Goal: Information Seeking & Learning: Learn about a topic

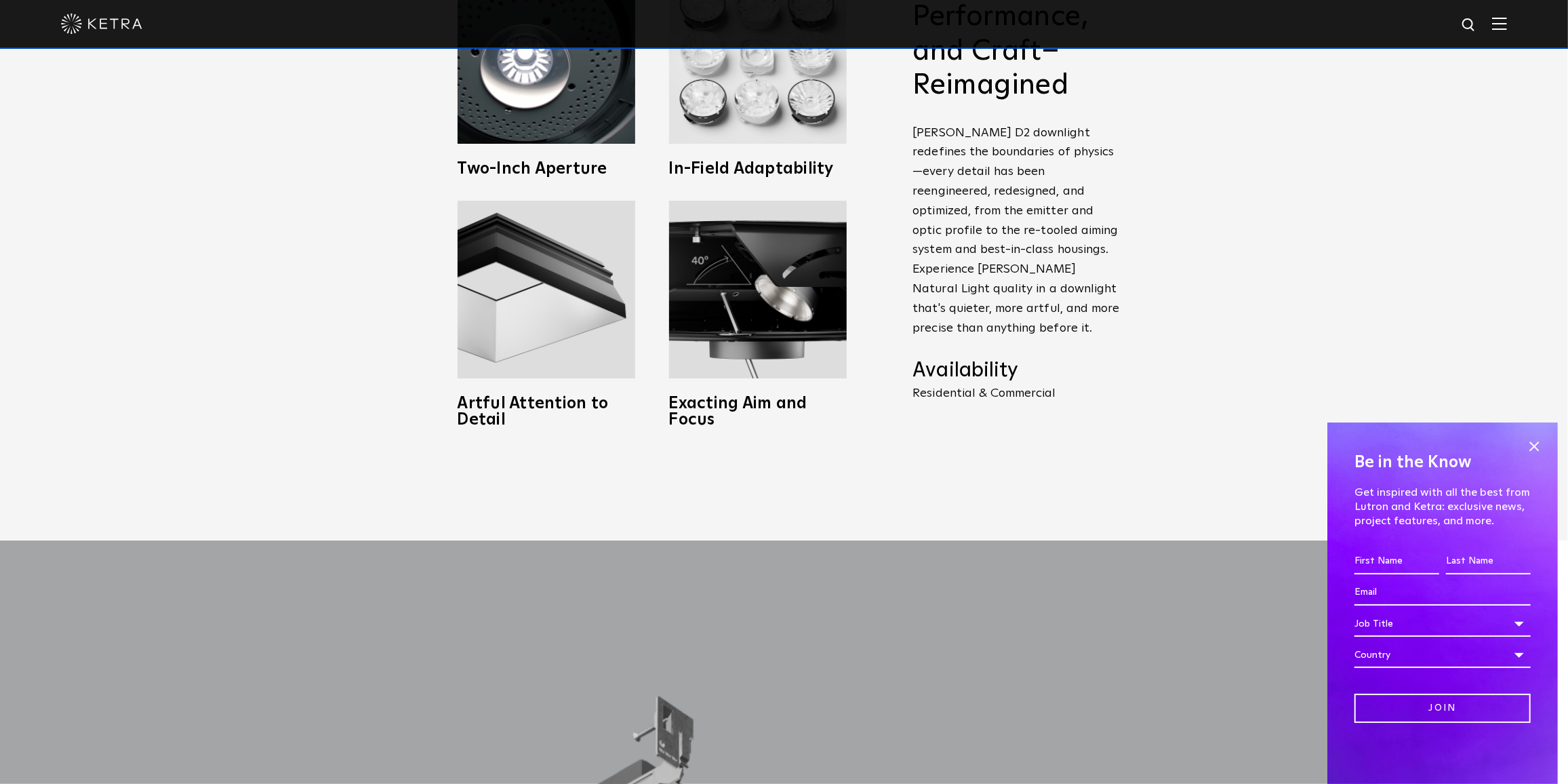
scroll to position [924, 0]
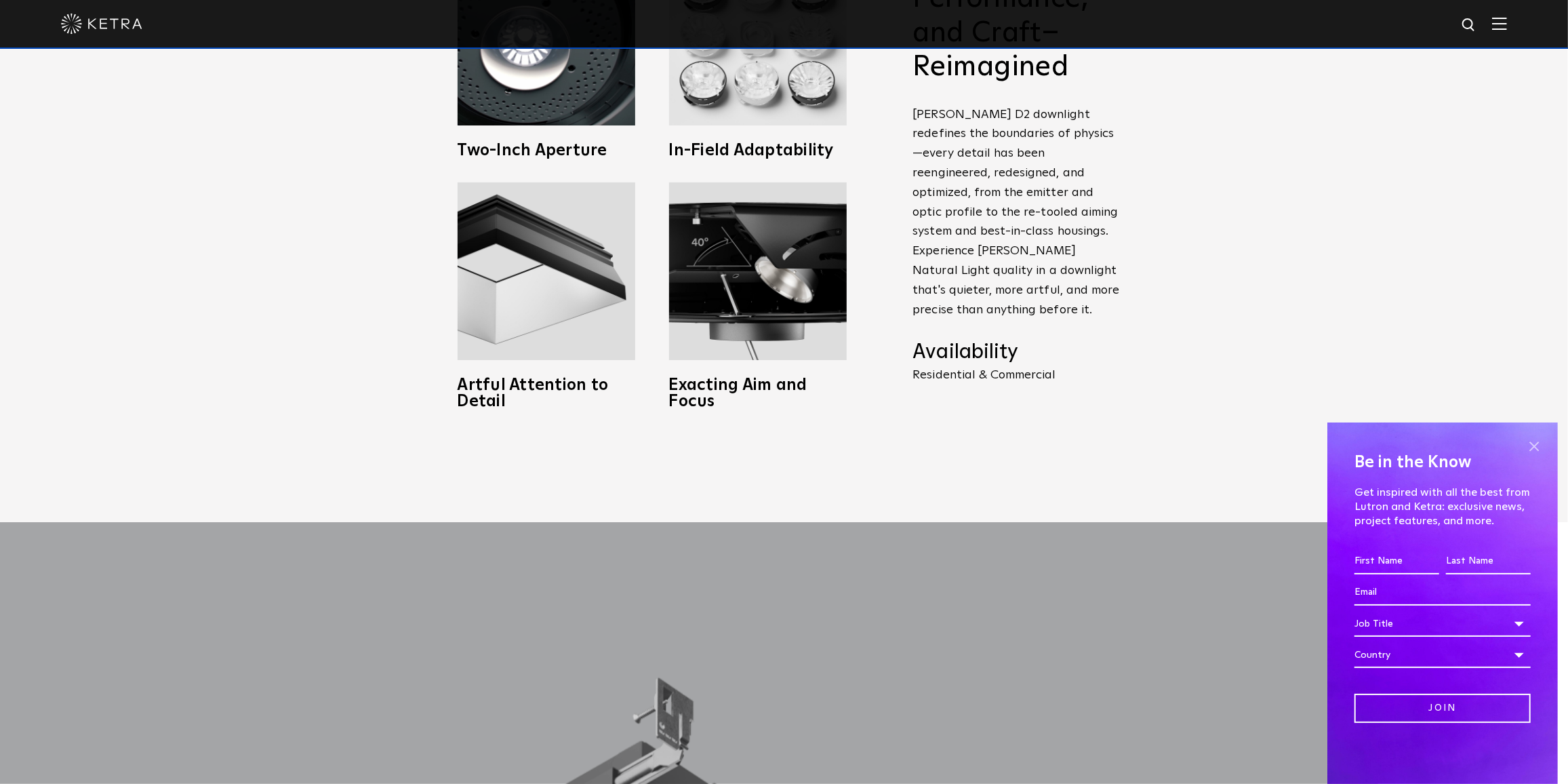
click at [1529, 444] on span at bounding box center [1535, 446] width 20 height 20
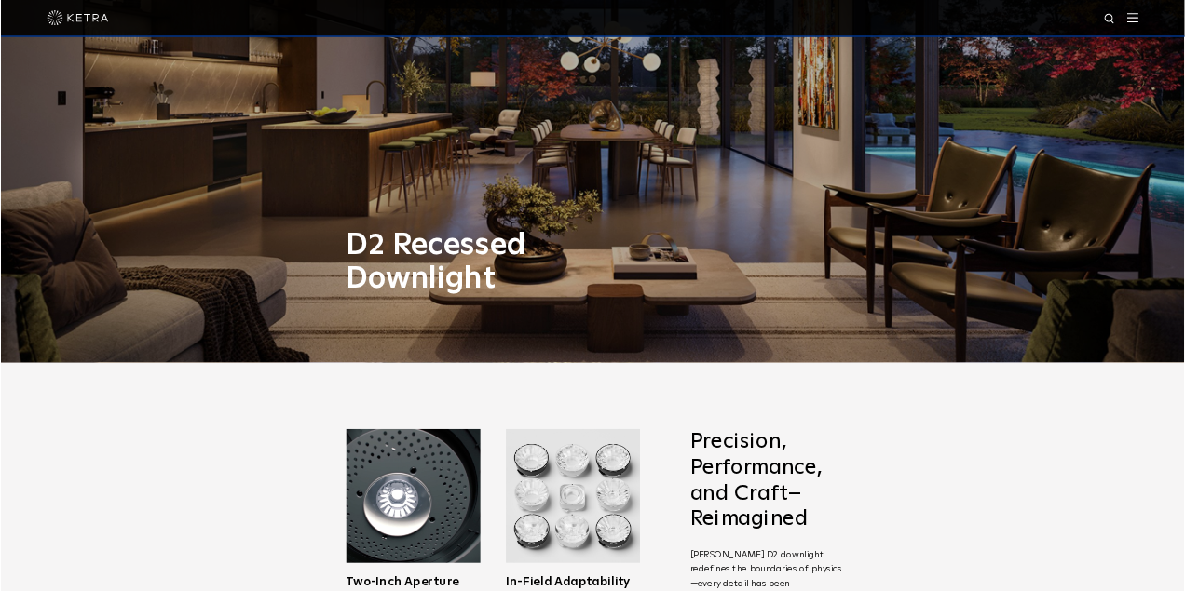
scroll to position [0, 0]
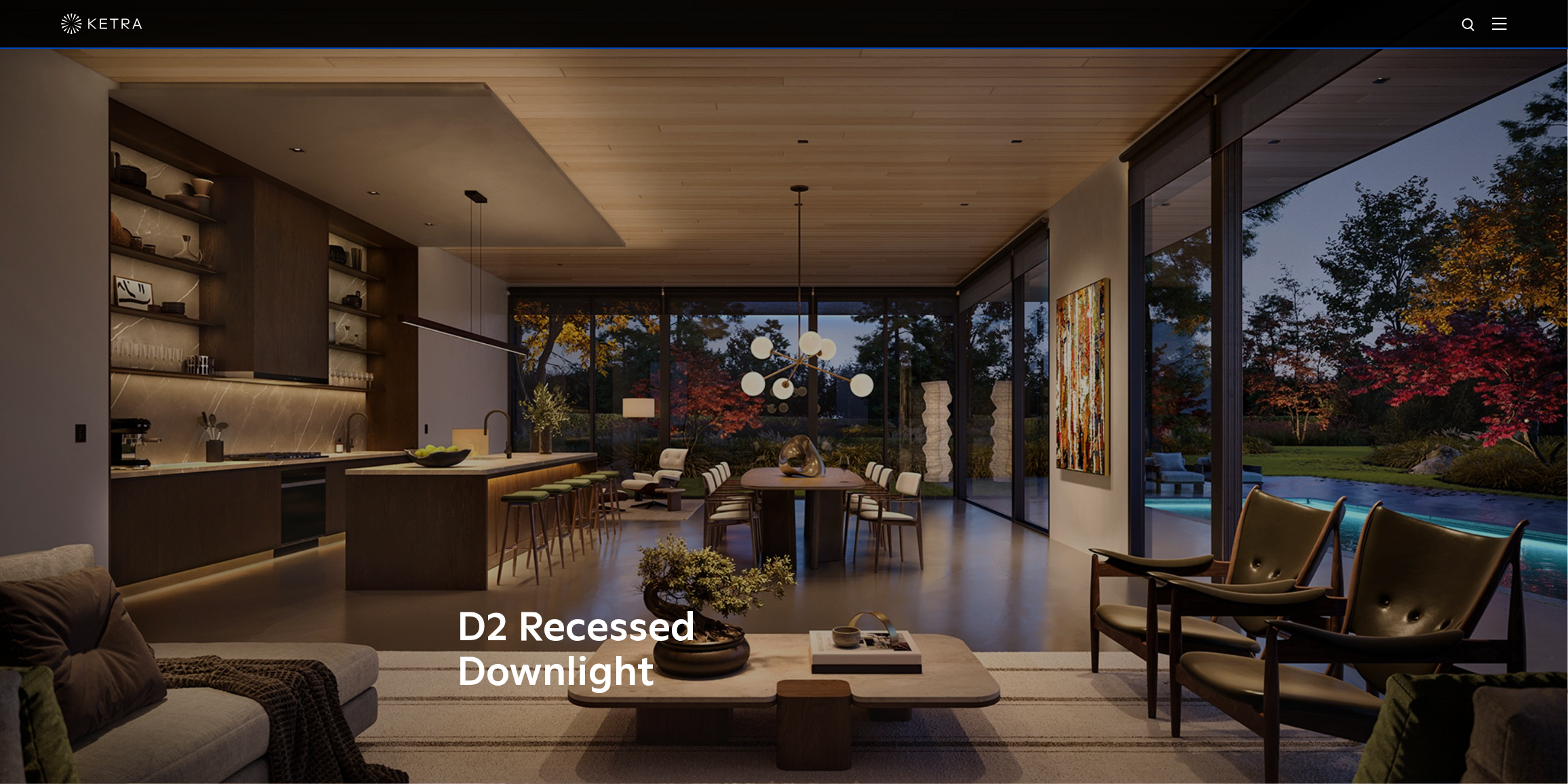
click at [816, 147] on div "D2 Recessed Downlight" at bounding box center [784, 392] width 1568 height 784
click at [803, 144] on div "D2 Recessed Downlight" at bounding box center [784, 392] width 1568 height 784
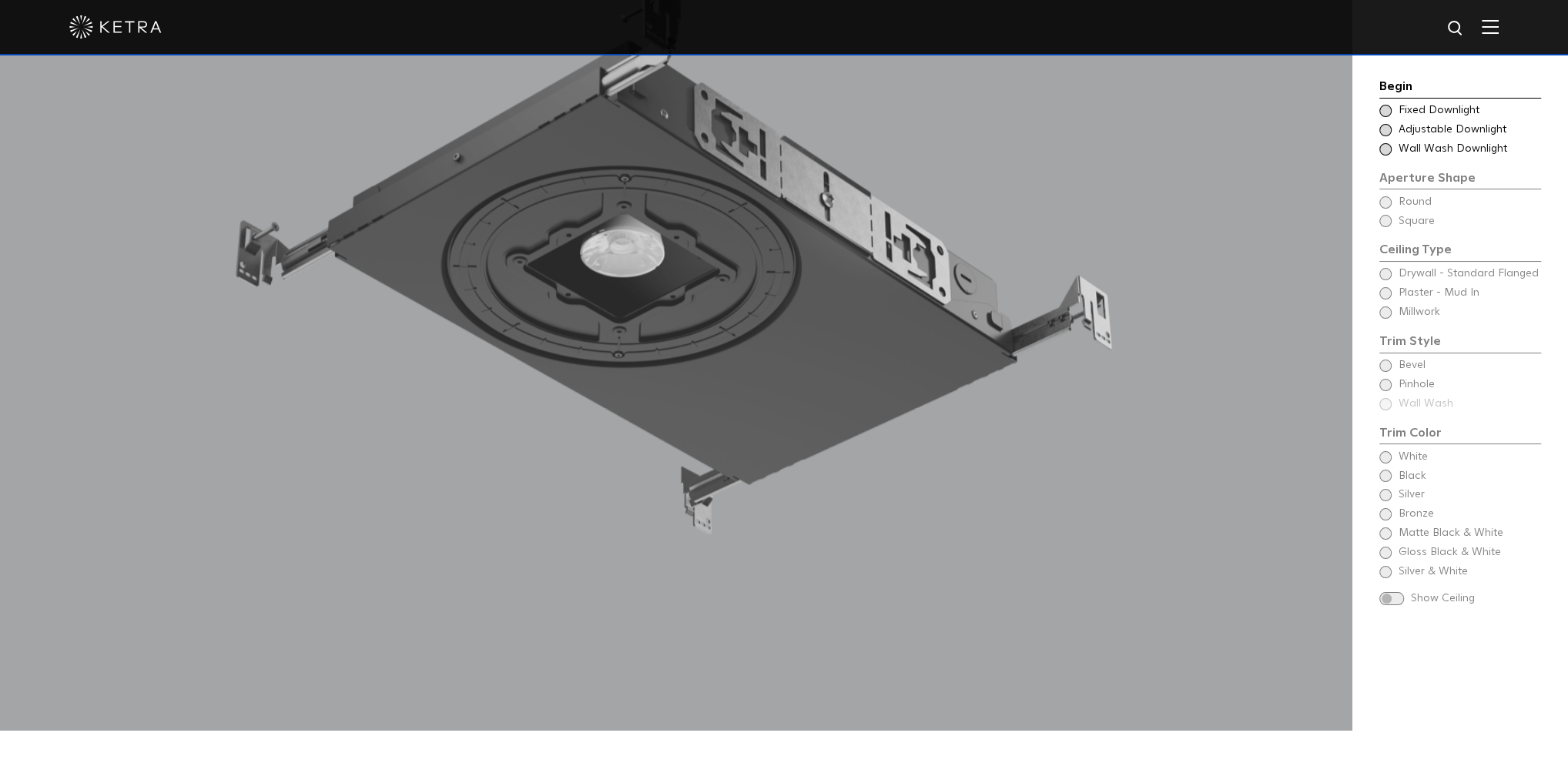
scroll to position [1406, 0]
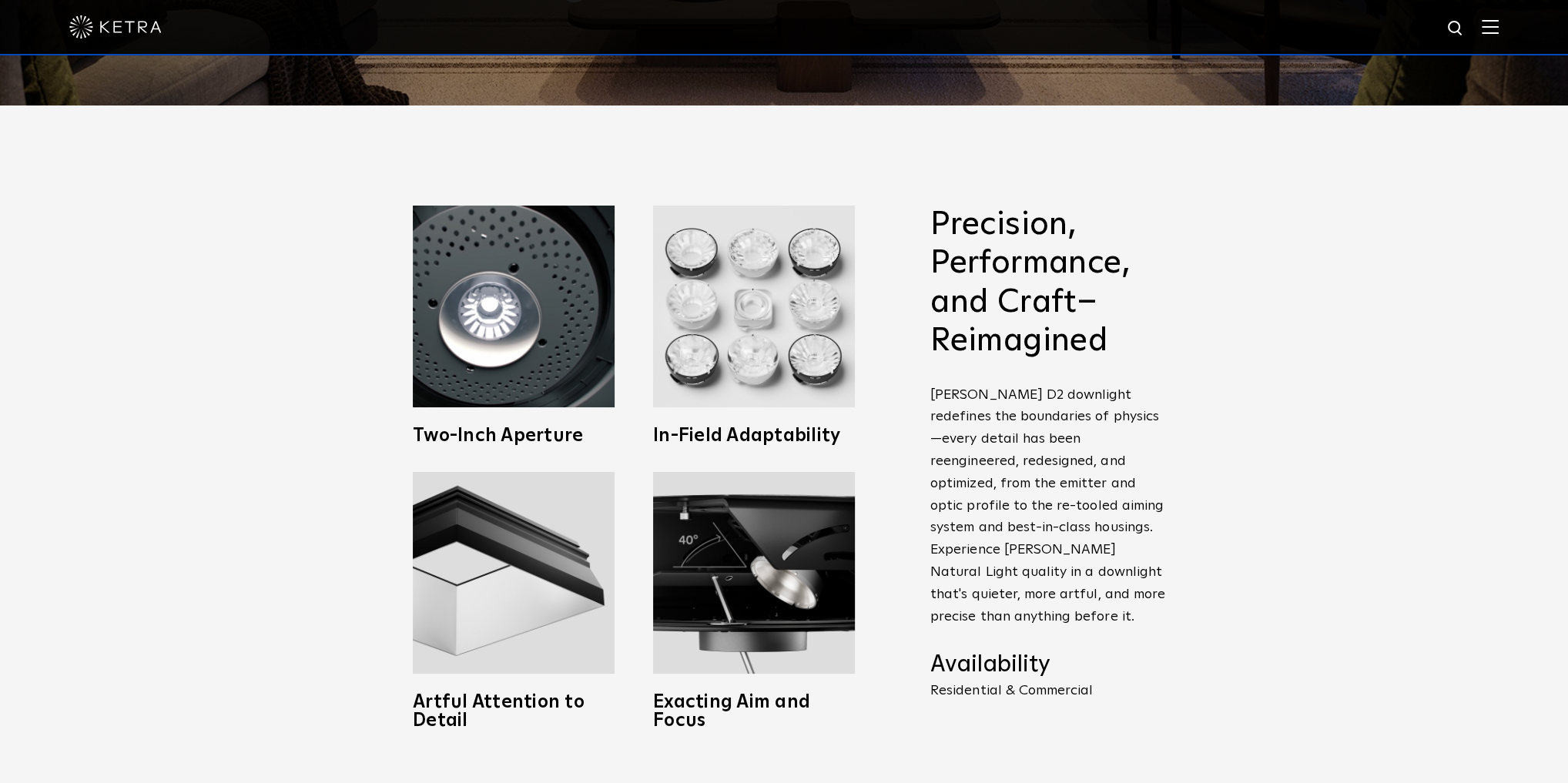
scroll to position [1015, 0]
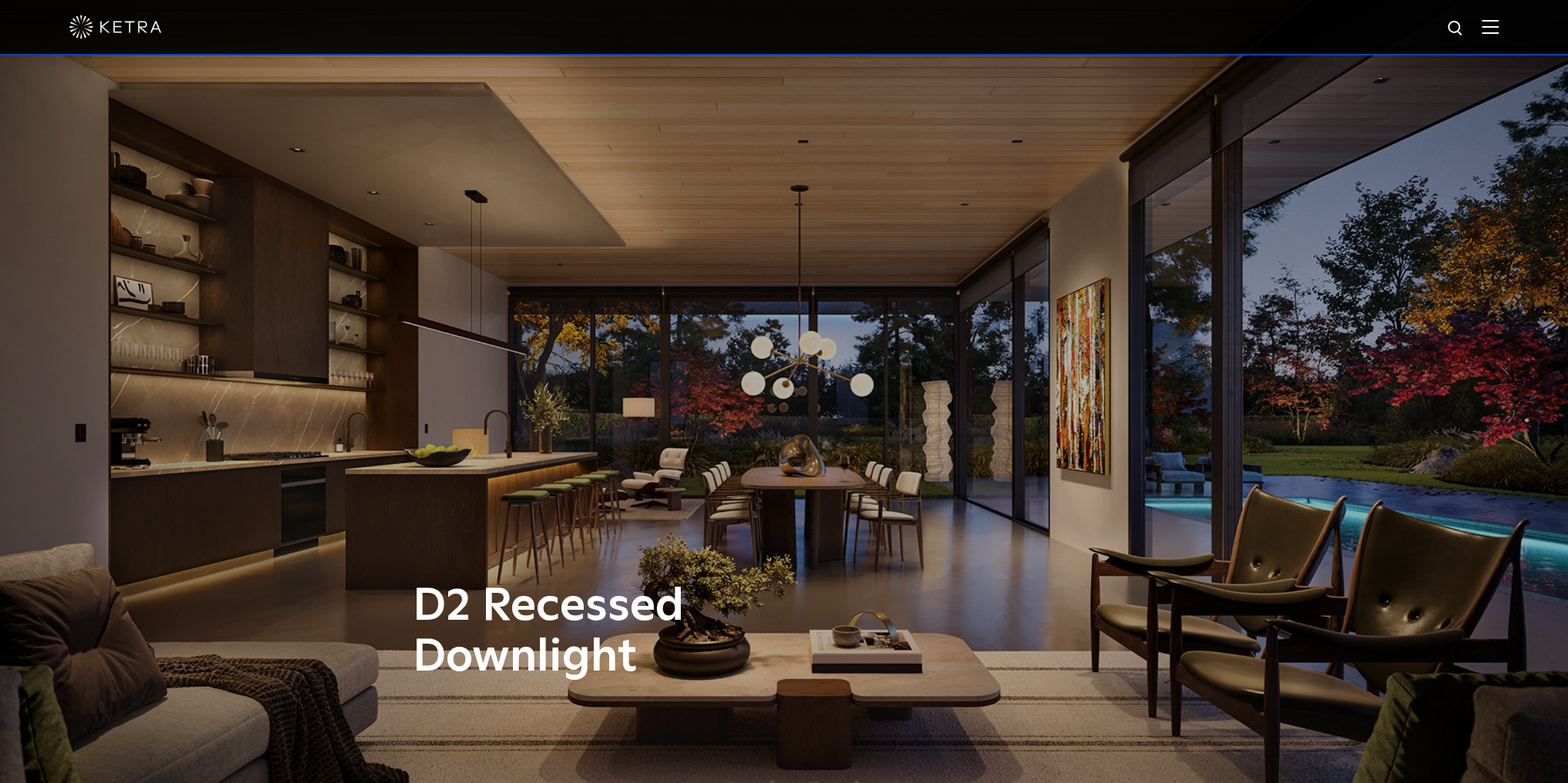
click at [1489, 22] on div at bounding box center [784, 26] width 1430 height 54
click at [1499, 35] on span at bounding box center [1490, 26] width 17 height 16
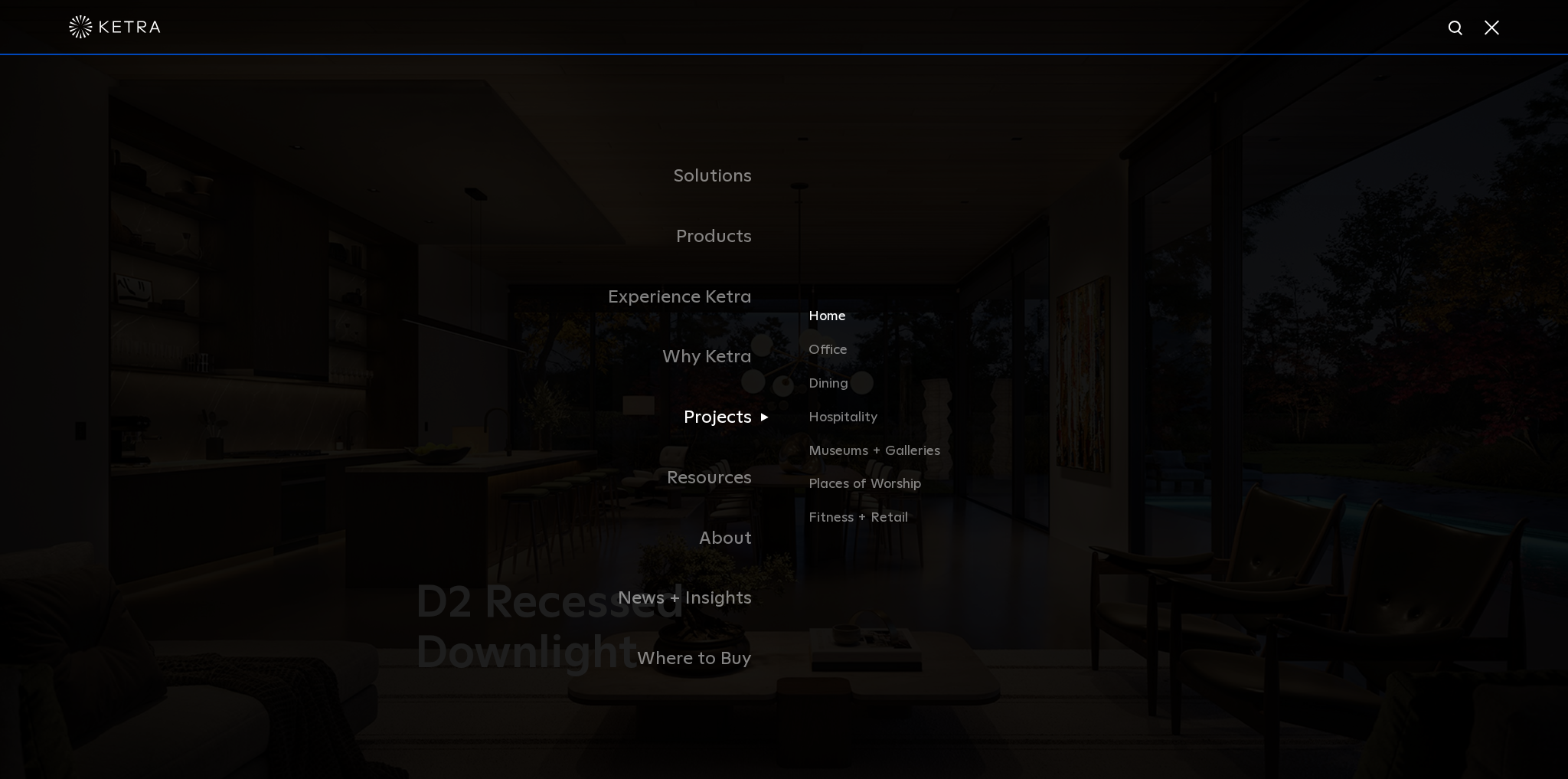
click at [831, 318] on link "Home" at bounding box center [988, 323] width 358 height 34
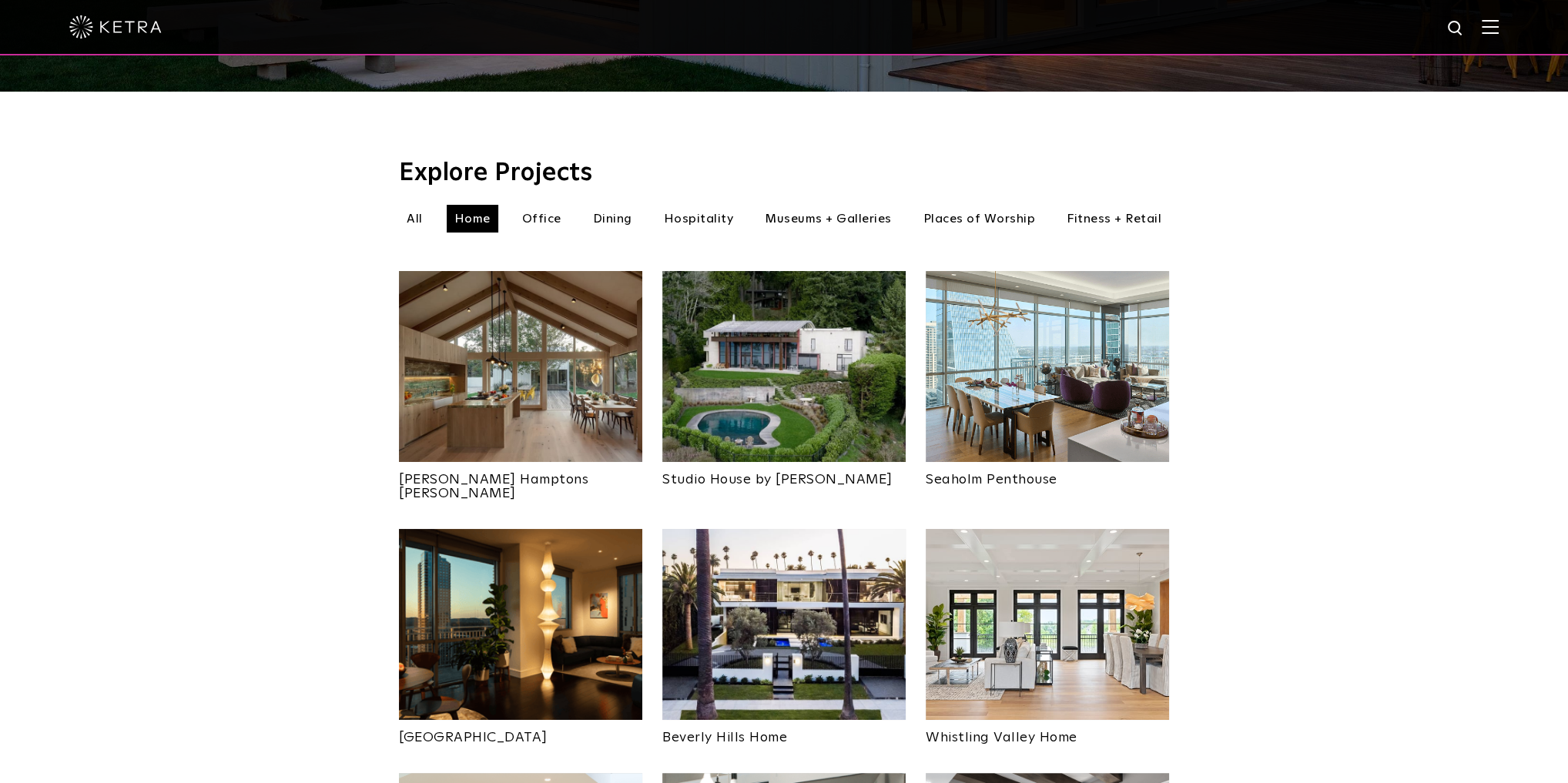
scroll to position [432, 0]
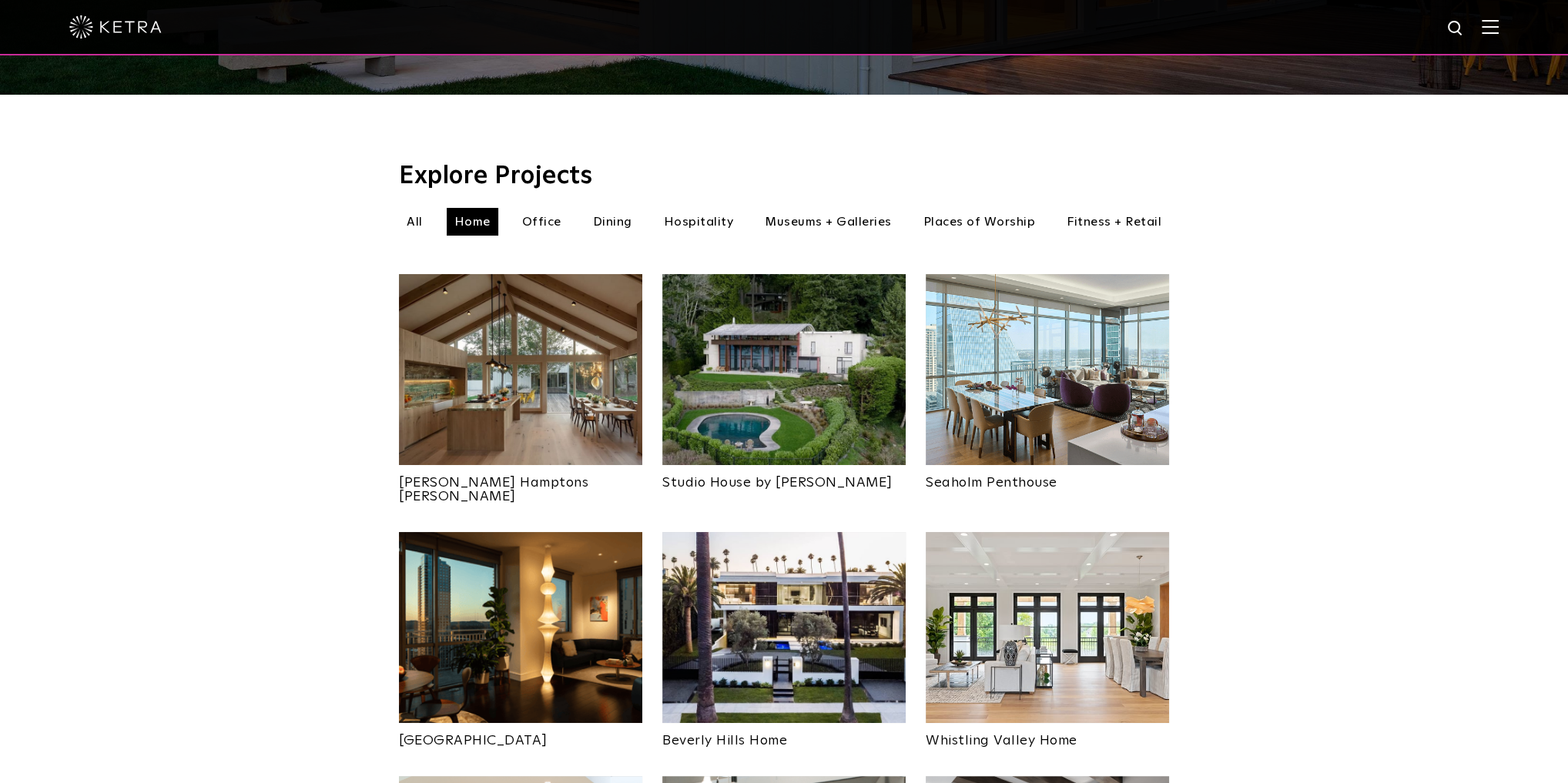
click at [557, 332] on img at bounding box center [520, 370] width 243 height 191
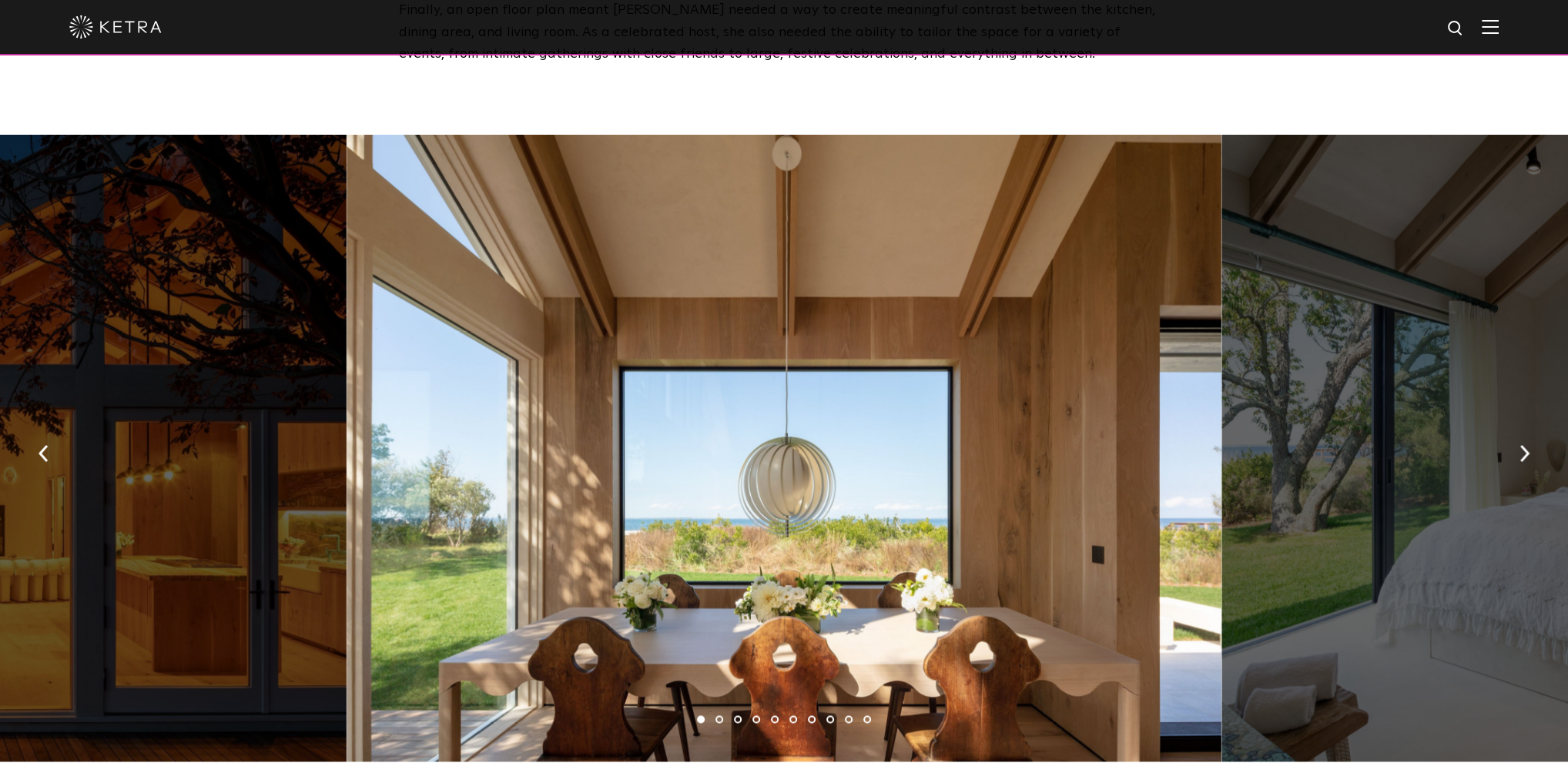
scroll to position [2156, 0]
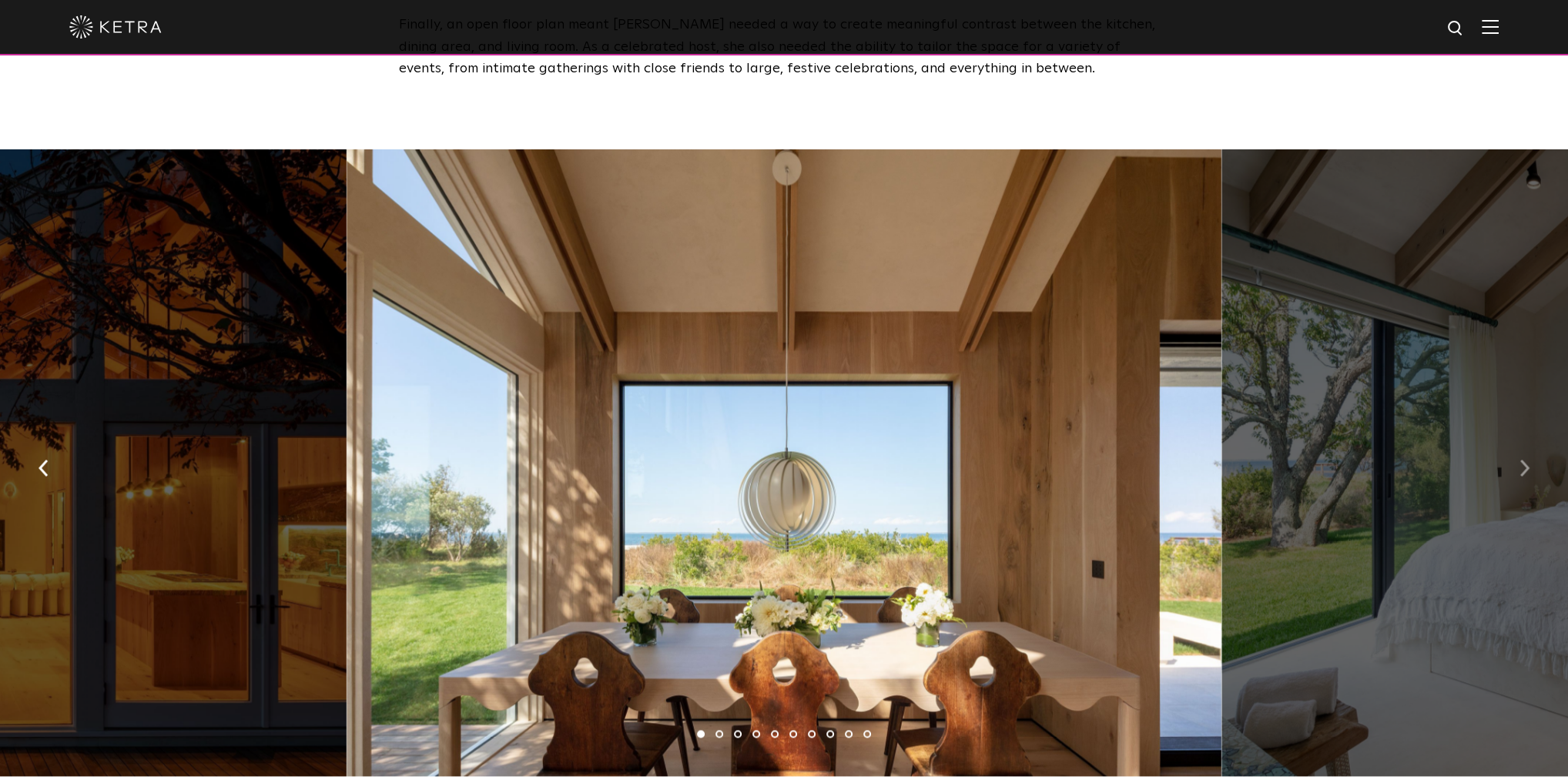
click at [1524, 464] on img "button" at bounding box center [1525, 467] width 10 height 17
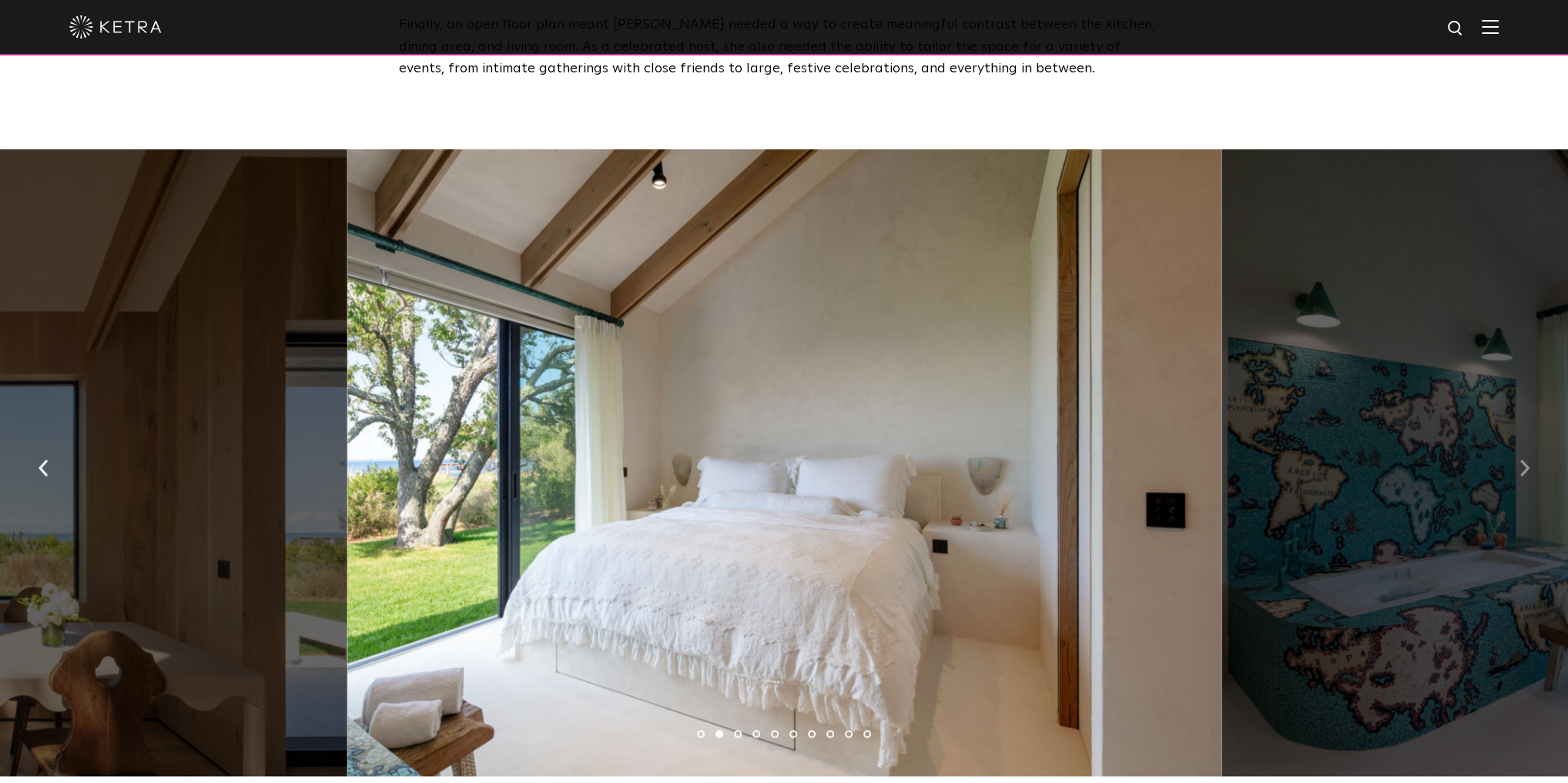
click at [1524, 464] on img "button" at bounding box center [1525, 467] width 10 height 17
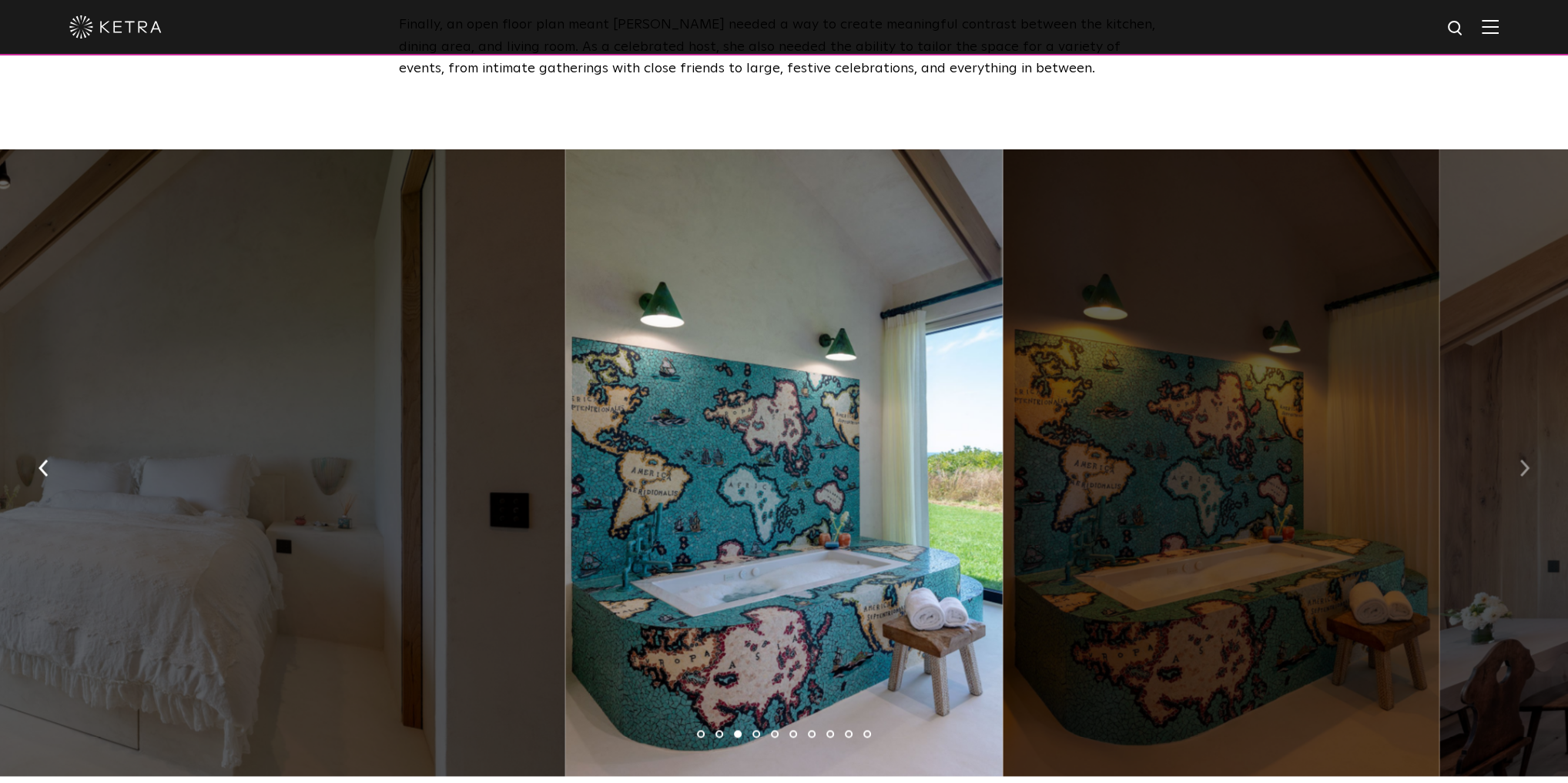
click at [1524, 464] on img "button" at bounding box center [1525, 467] width 10 height 17
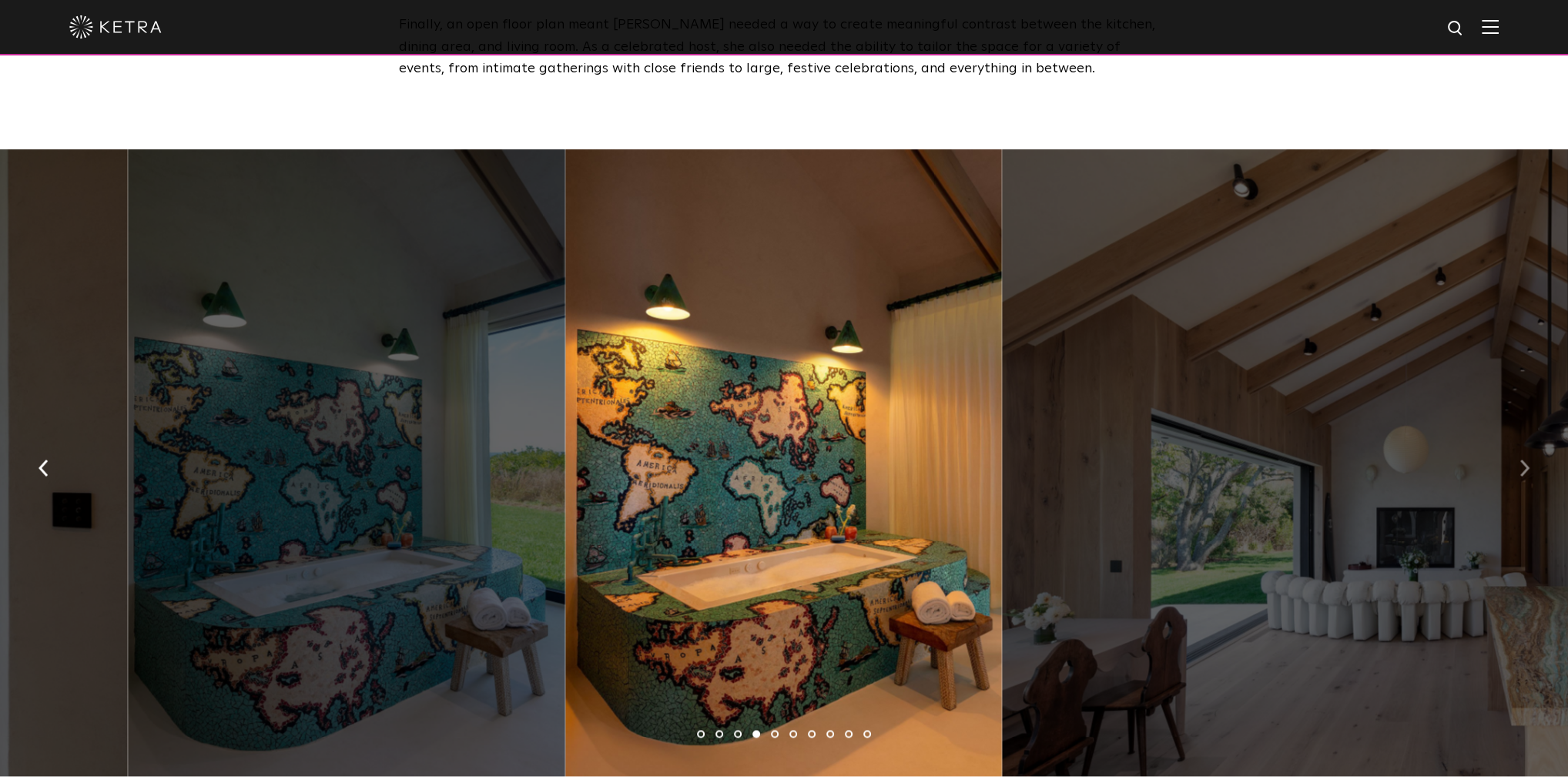
click at [1524, 464] on img "button" at bounding box center [1525, 467] width 10 height 17
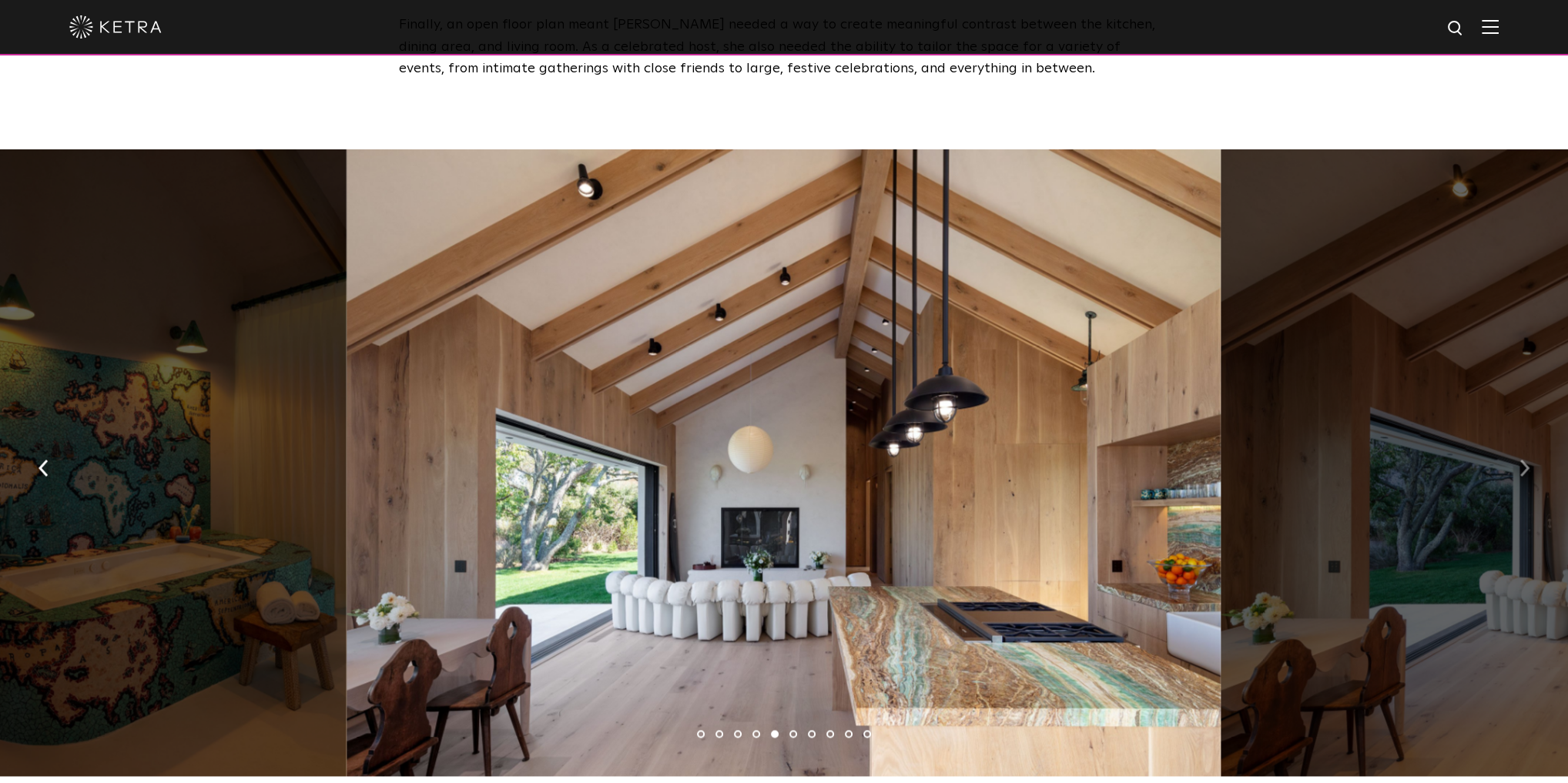
click at [1524, 464] on img "button" at bounding box center [1525, 467] width 10 height 17
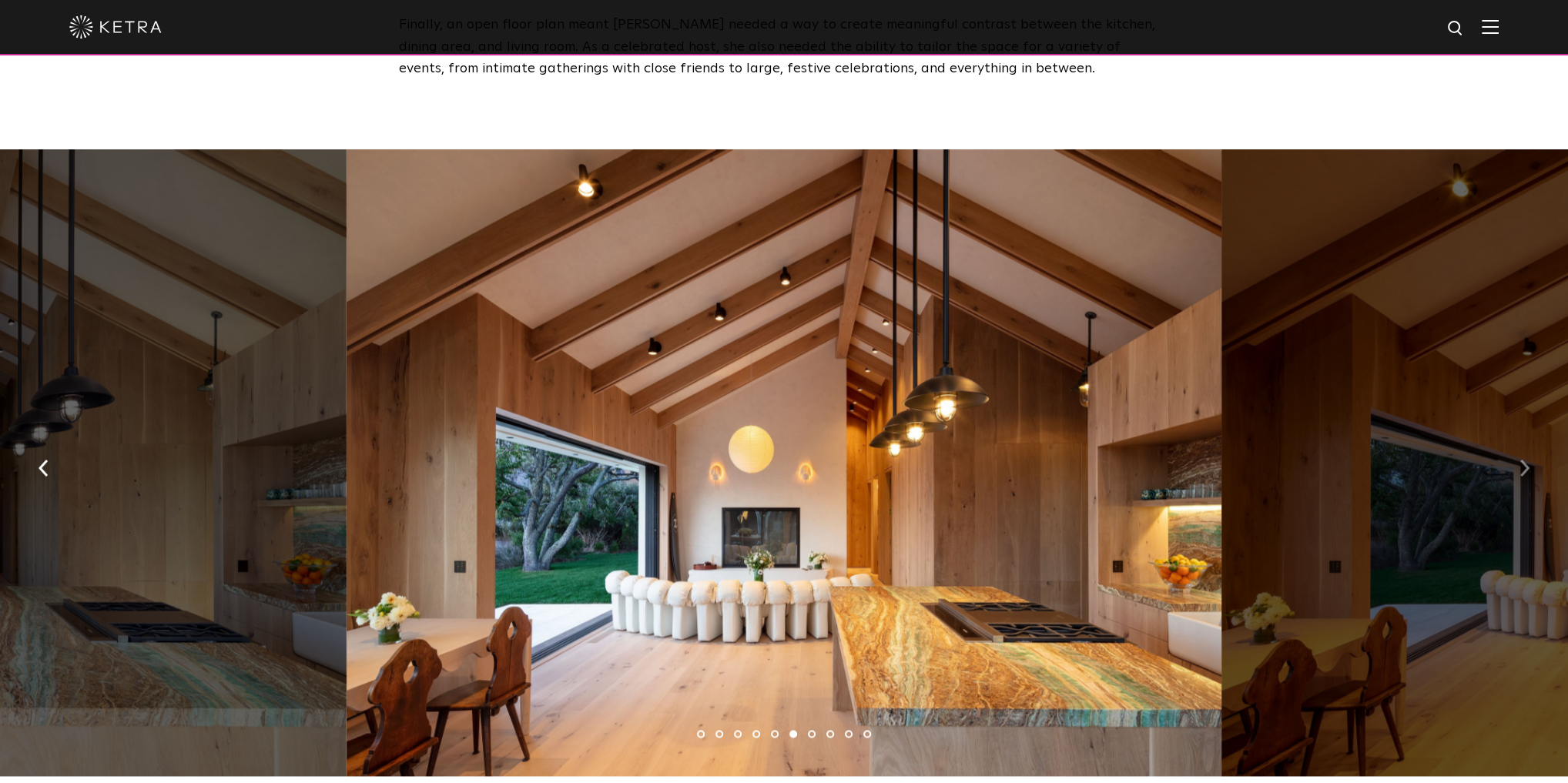
click at [1524, 464] on img "button" at bounding box center [1525, 467] width 10 height 17
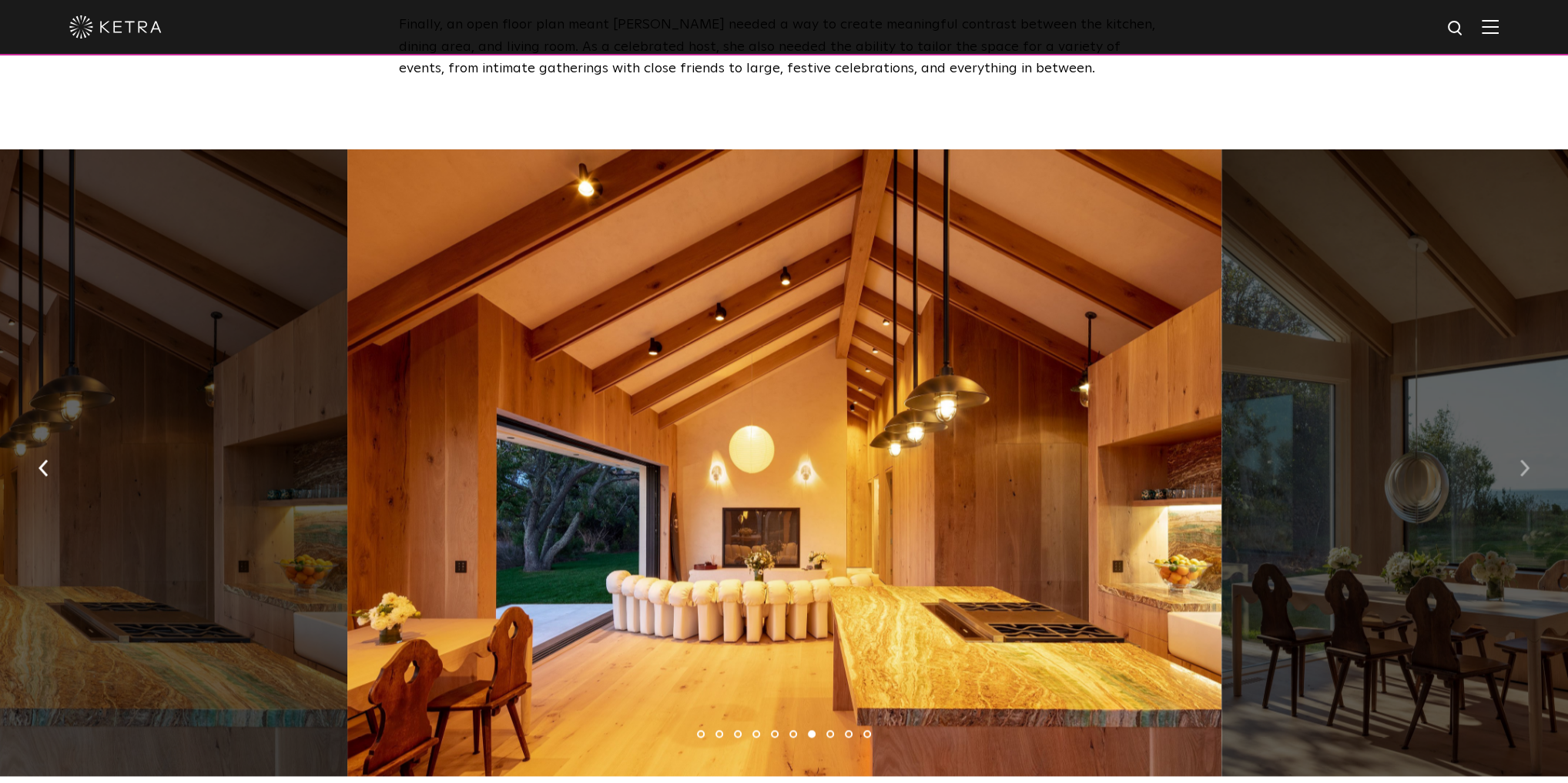
click at [1524, 464] on img "button" at bounding box center [1525, 467] width 10 height 17
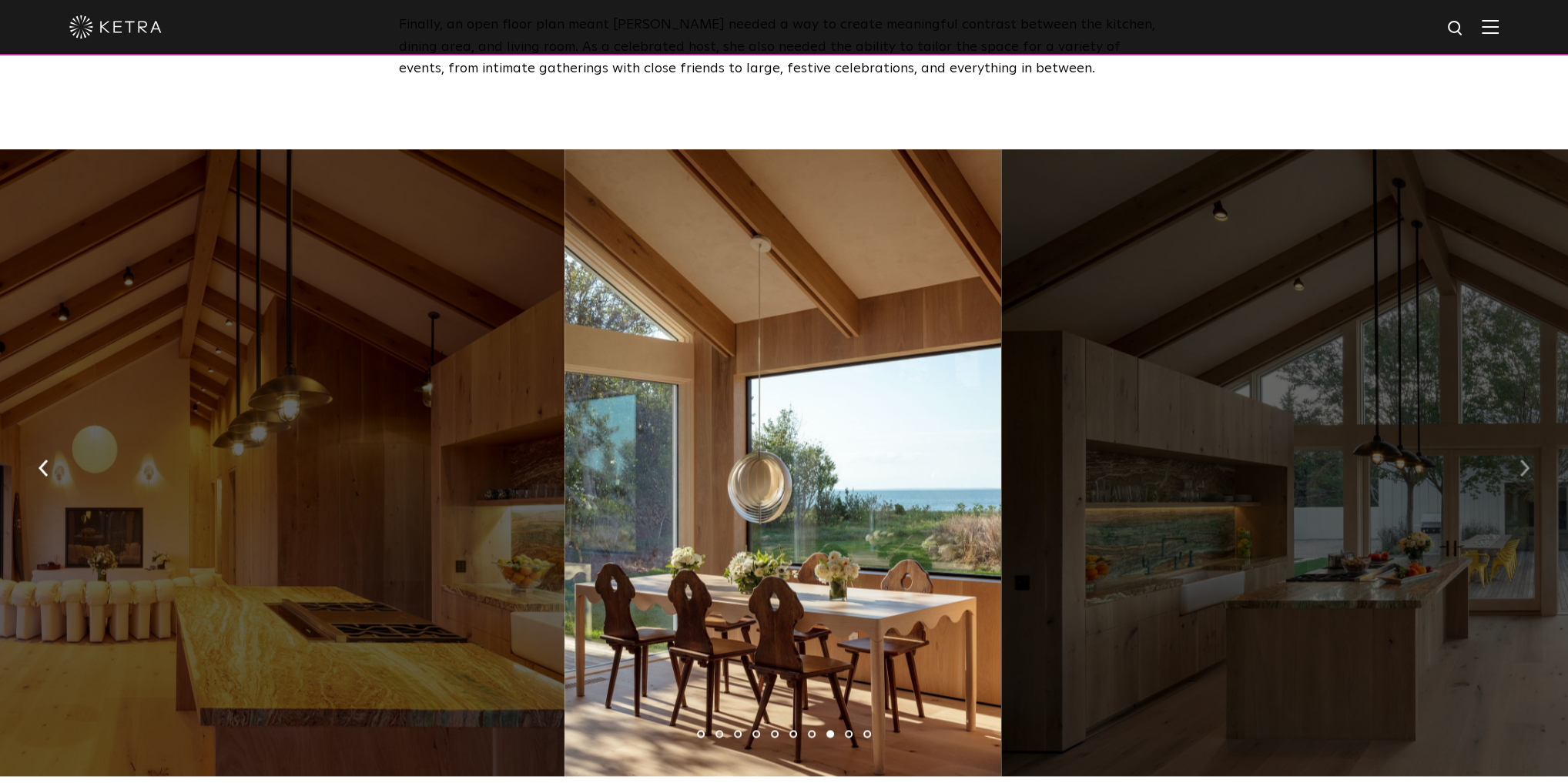
click at [1524, 464] on img "button" at bounding box center [1525, 467] width 10 height 17
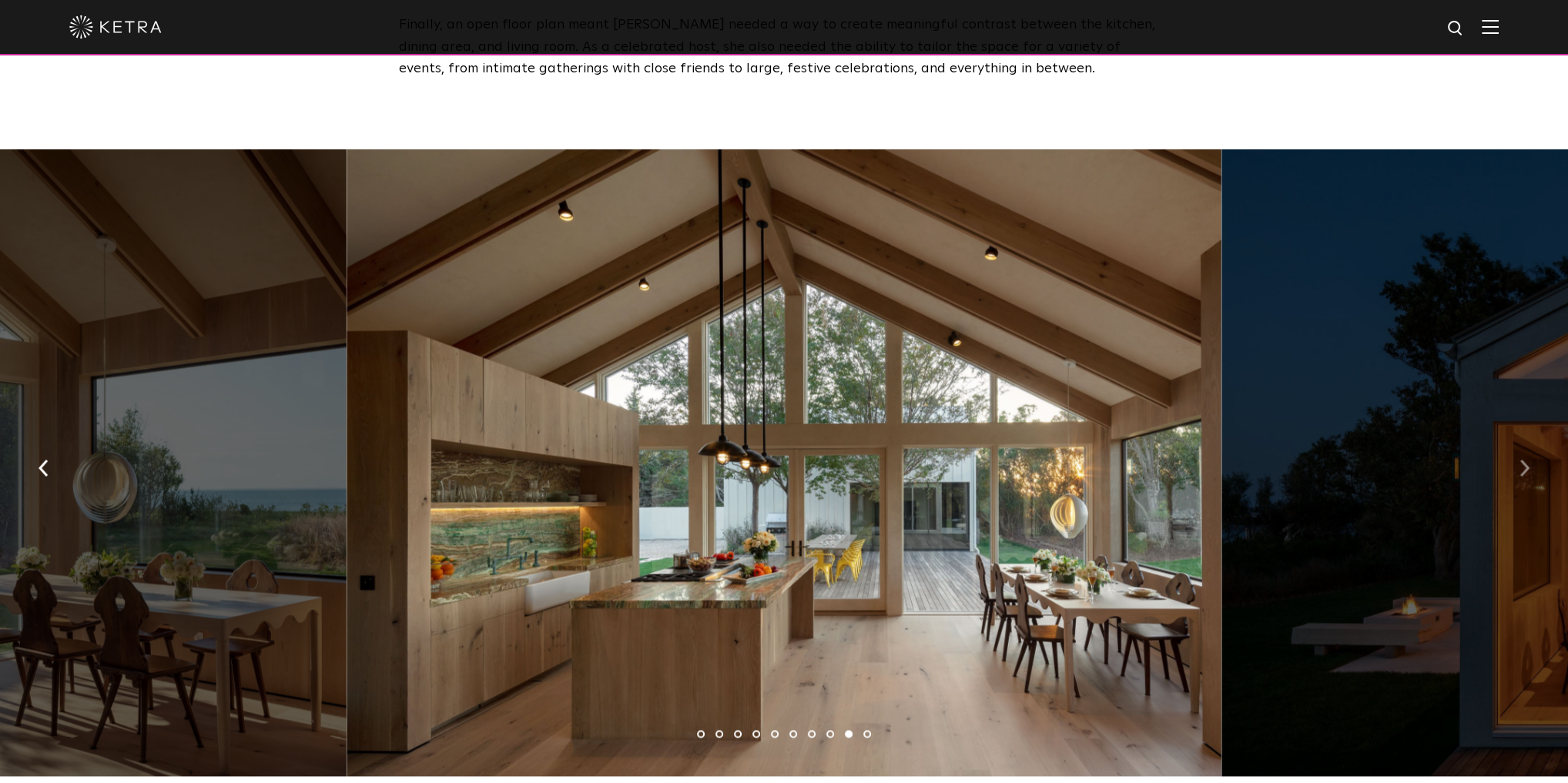
click at [1524, 464] on img "button" at bounding box center [1525, 467] width 10 height 17
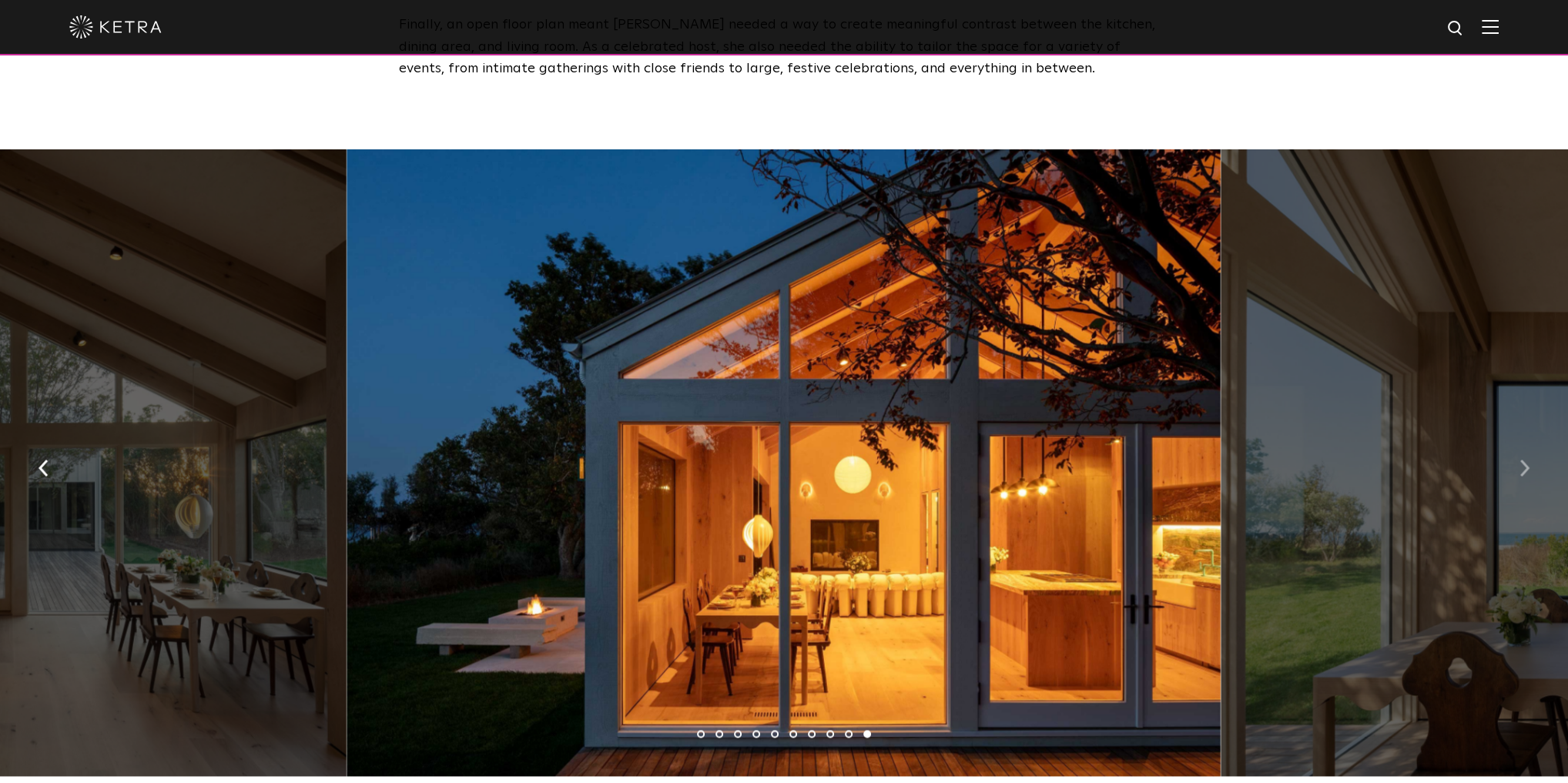
click at [1524, 464] on img "button" at bounding box center [1525, 467] width 10 height 17
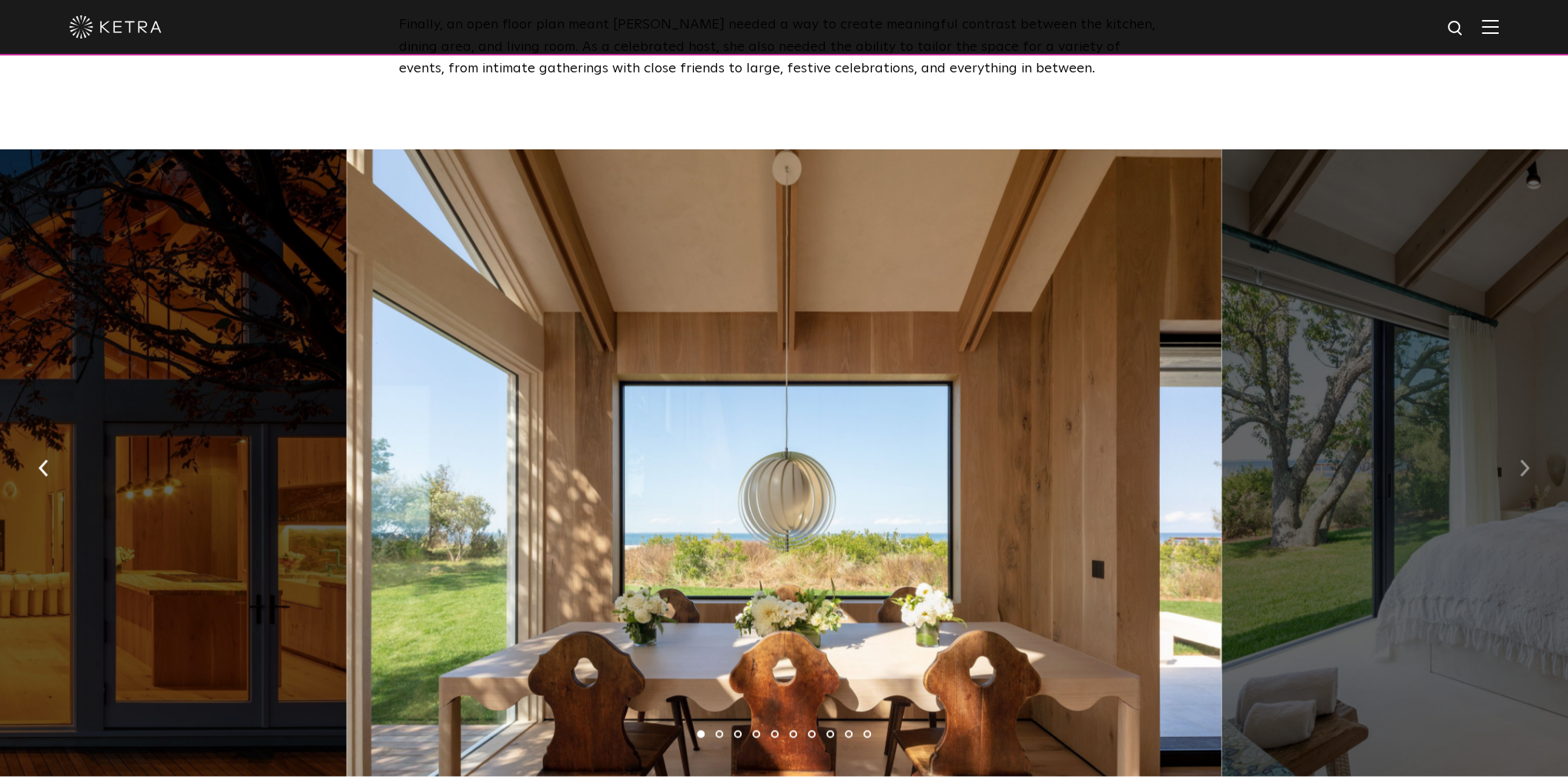
click at [1524, 464] on img "button" at bounding box center [1525, 467] width 10 height 17
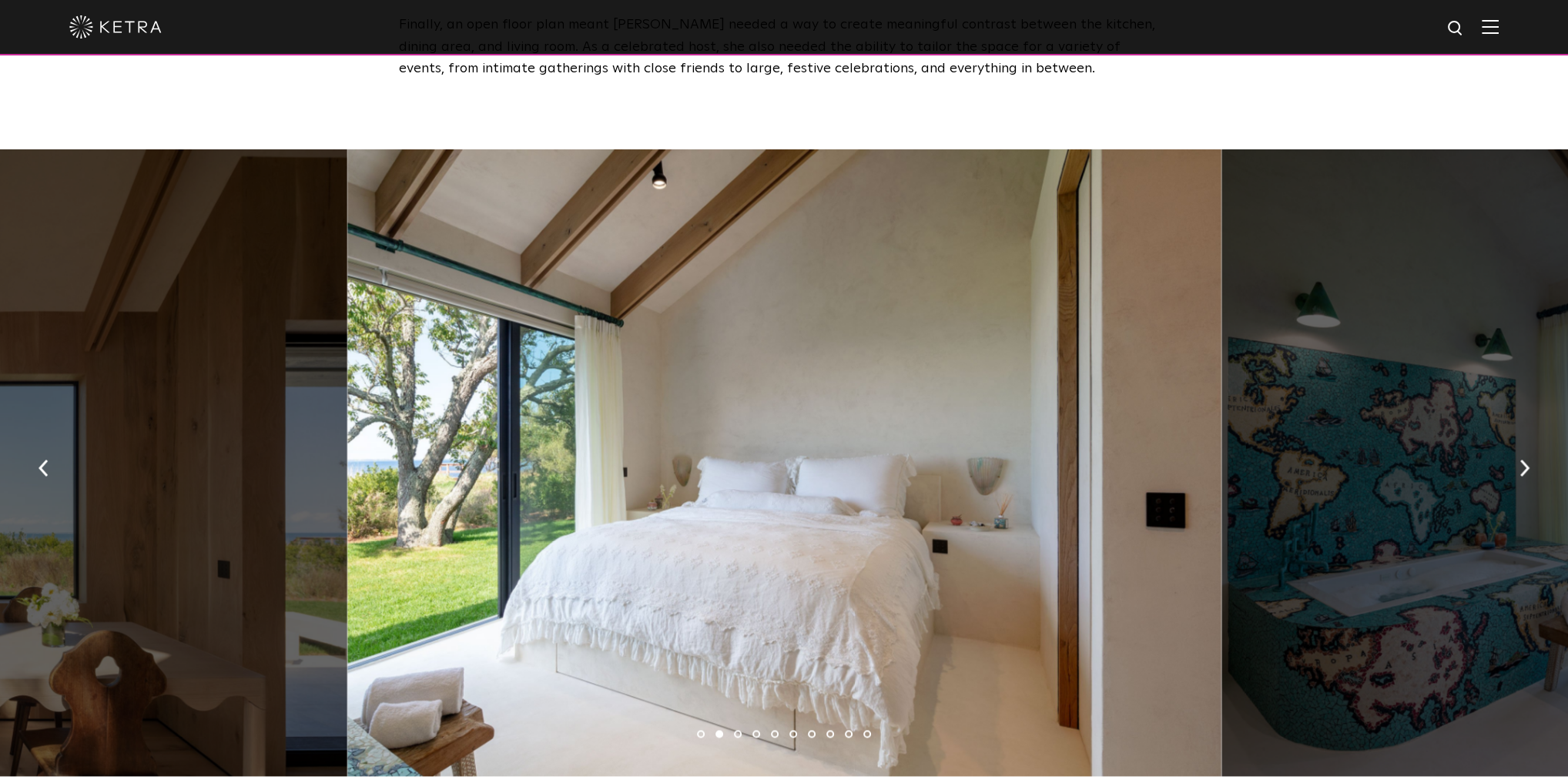
scroll to position [1848, 0]
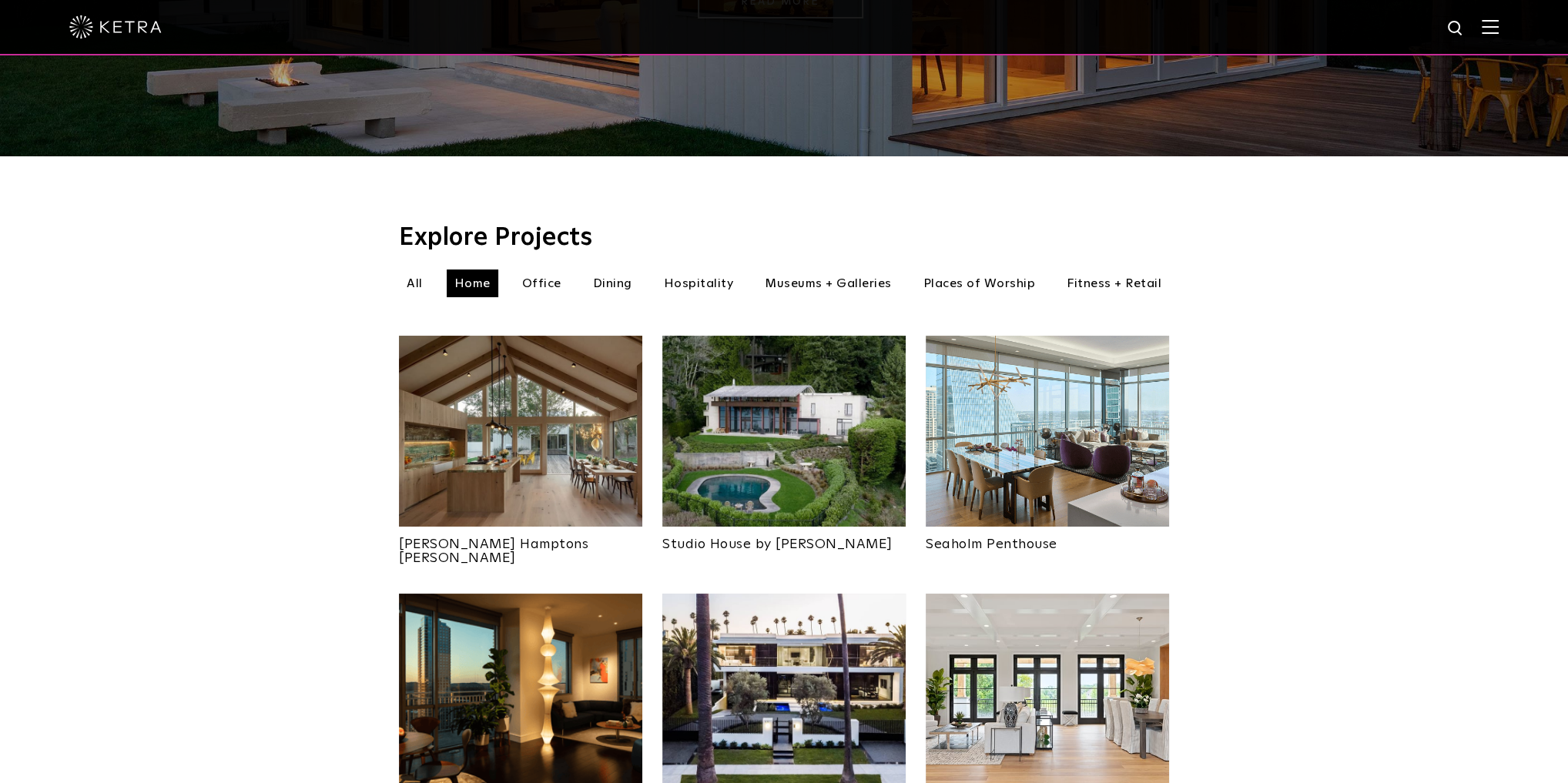
click at [533, 270] on li "Office" at bounding box center [542, 284] width 55 height 28
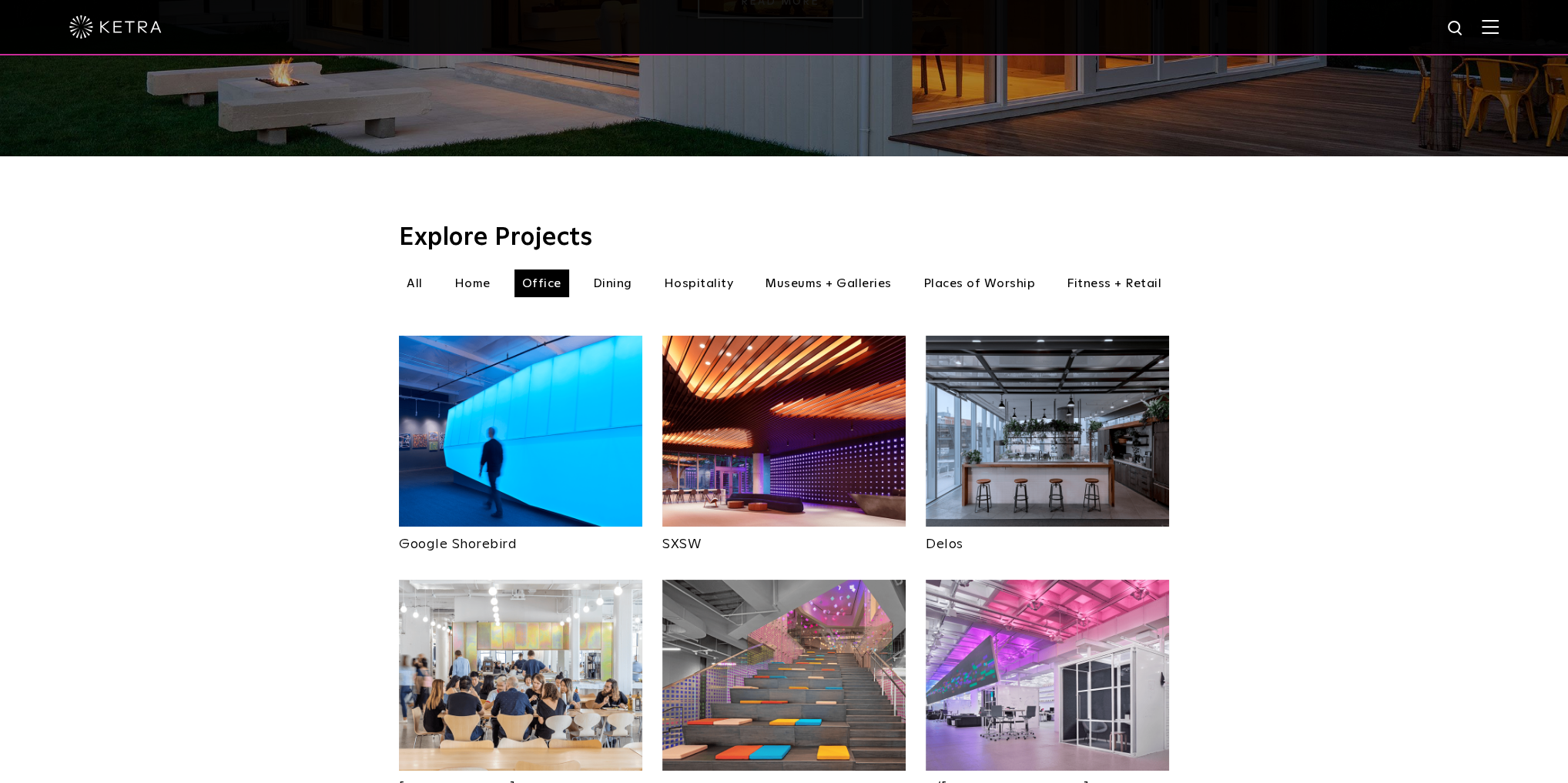
click at [832, 270] on li "Museums + Galleries" at bounding box center [828, 284] width 142 height 28
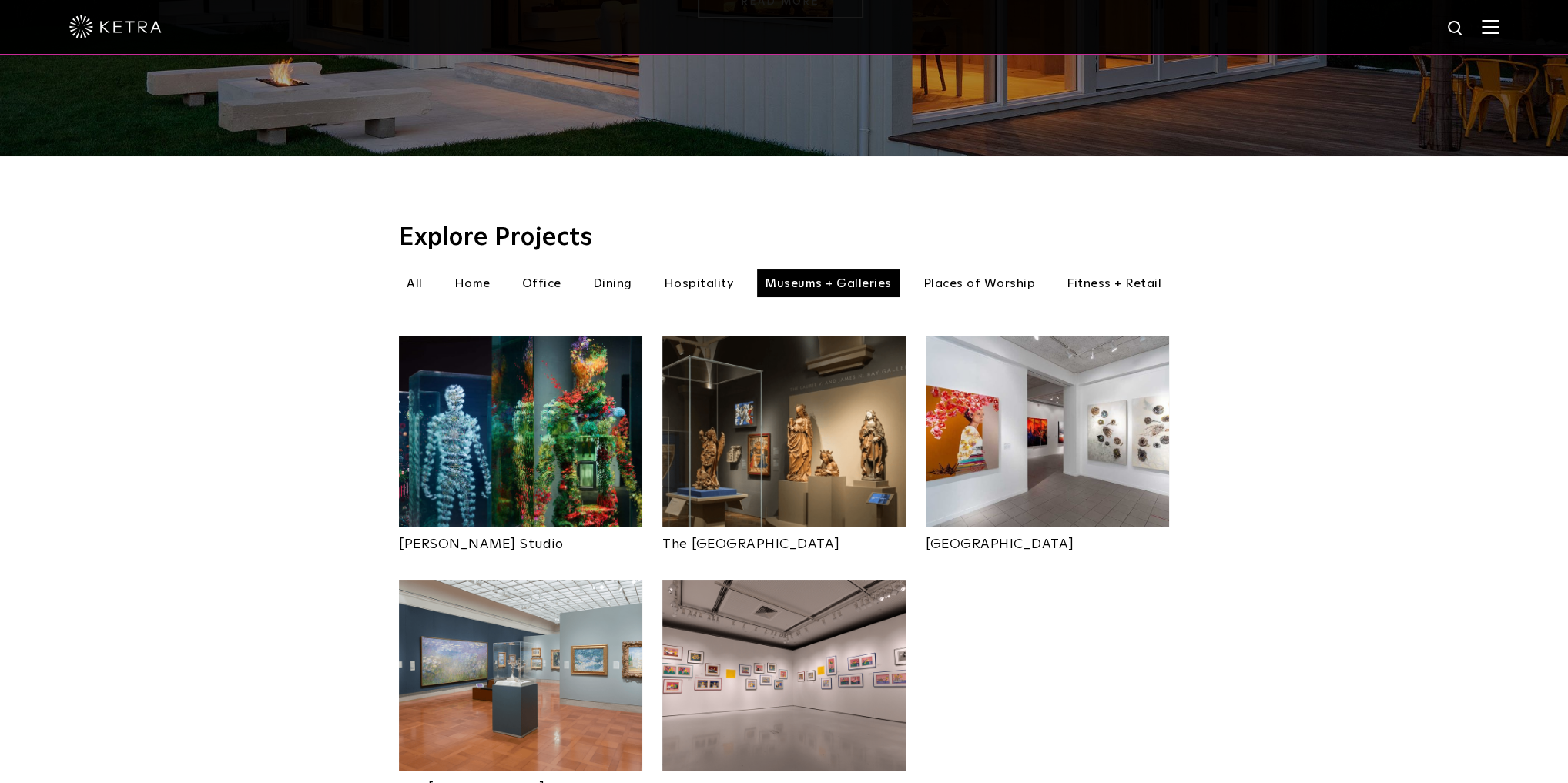
click at [686, 270] on li "Hospitality" at bounding box center [698, 284] width 85 height 28
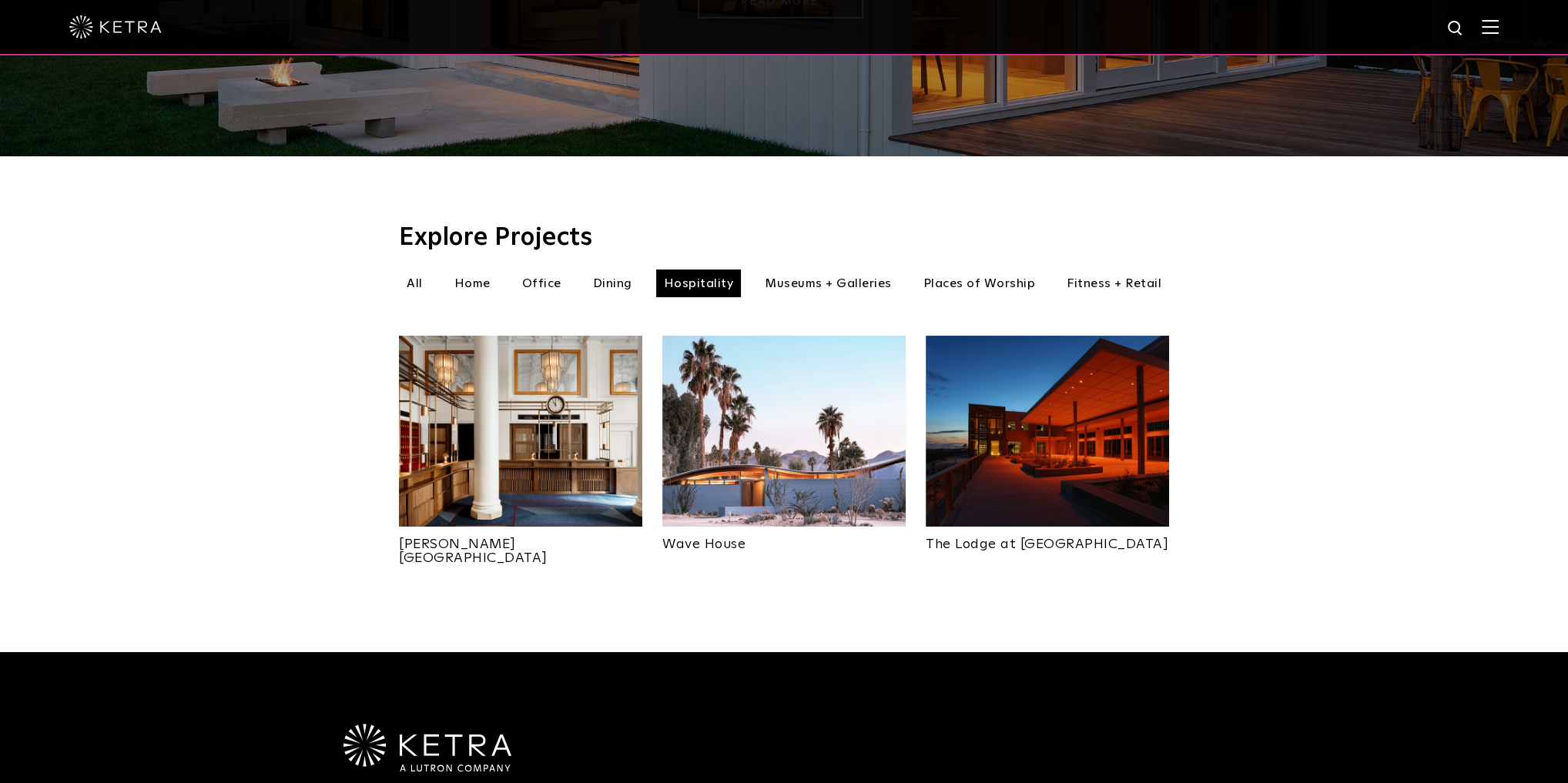
click at [602, 270] on li "Dining" at bounding box center [613, 284] width 55 height 28
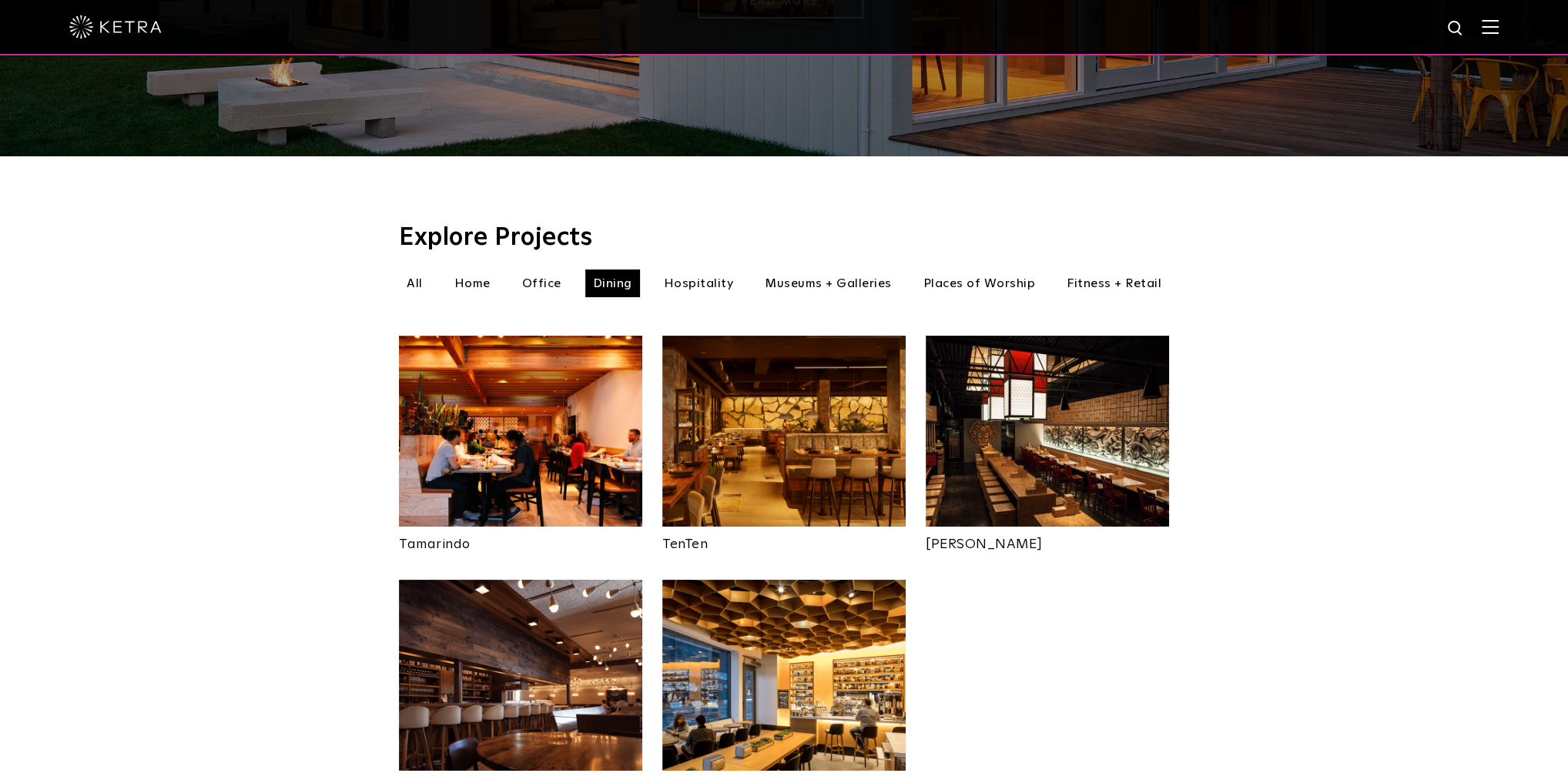
click at [538, 270] on li "Office" at bounding box center [542, 284] width 55 height 28
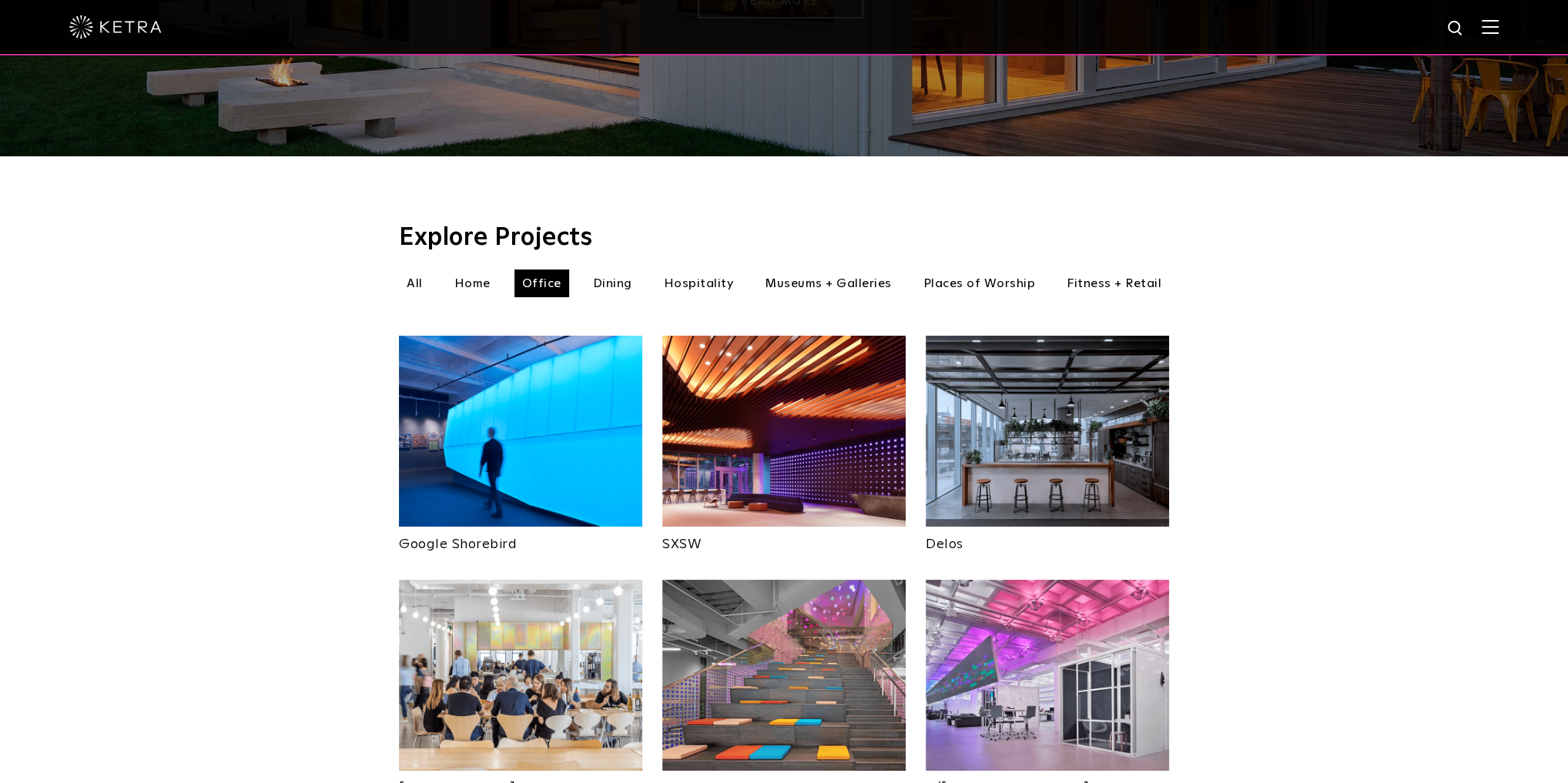
click at [481, 270] on li "Home" at bounding box center [472, 284] width 51 height 28
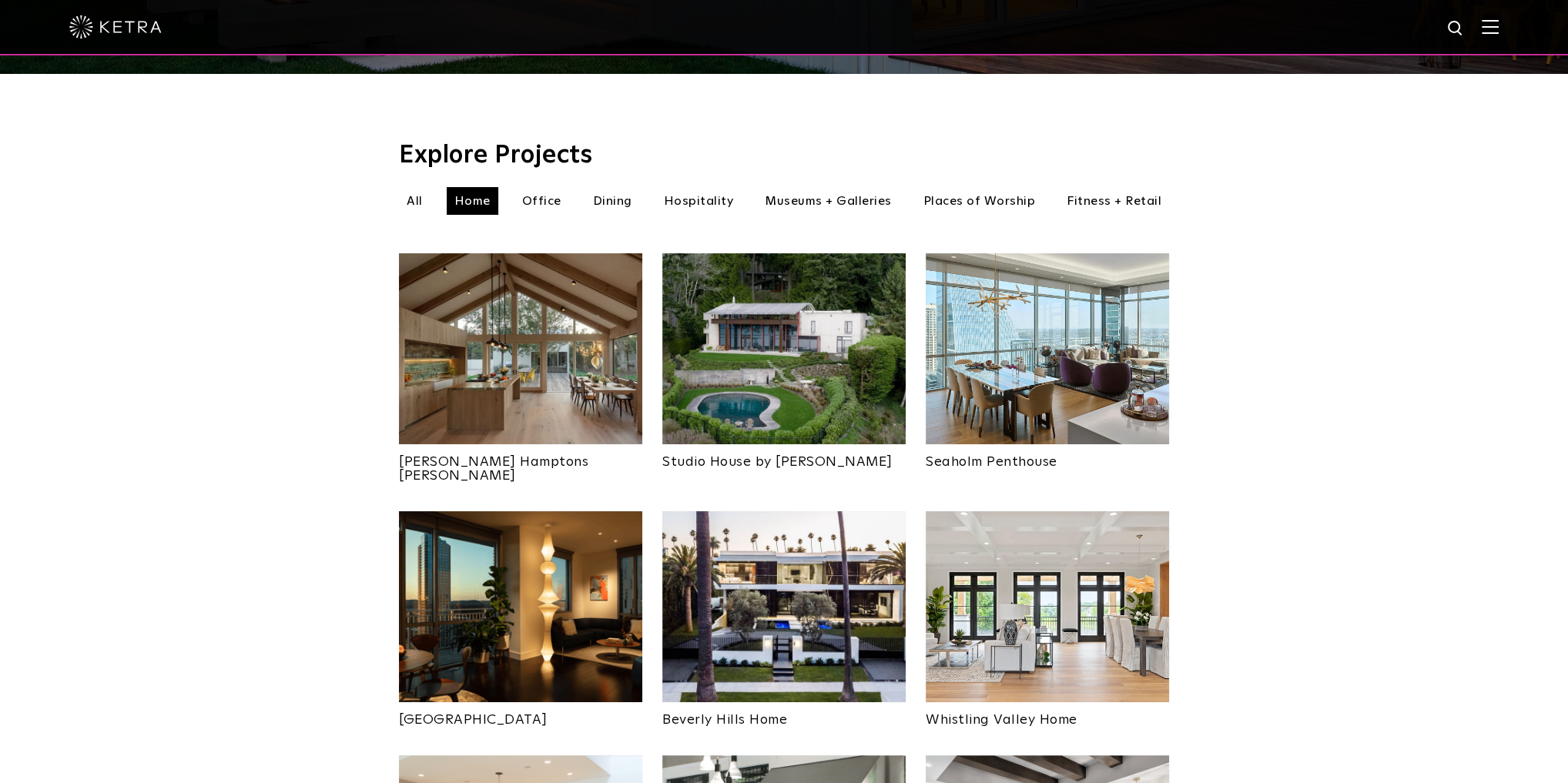
scroll to position [493, 0]
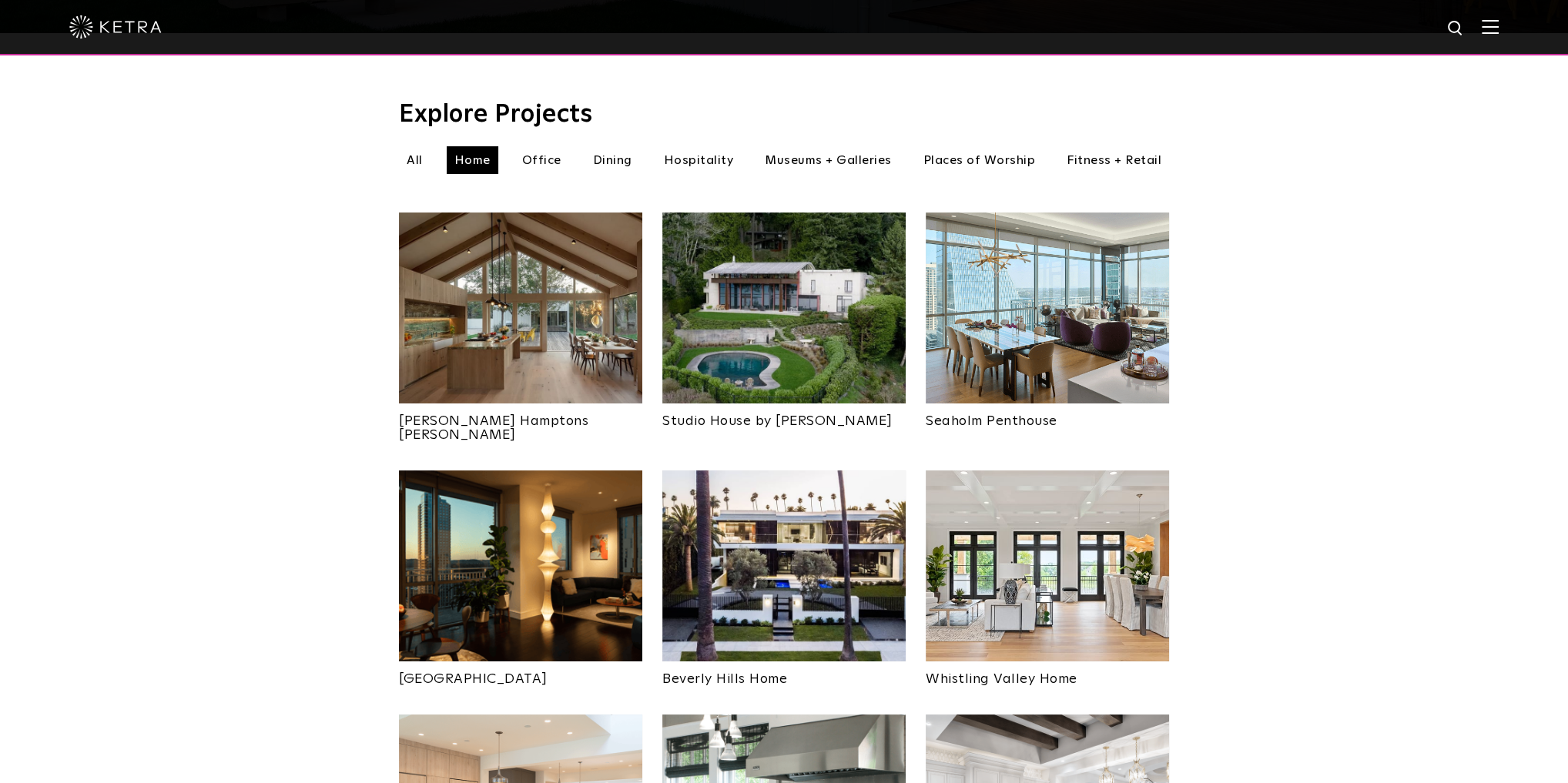
click at [805, 322] on img at bounding box center [784, 308] width 243 height 191
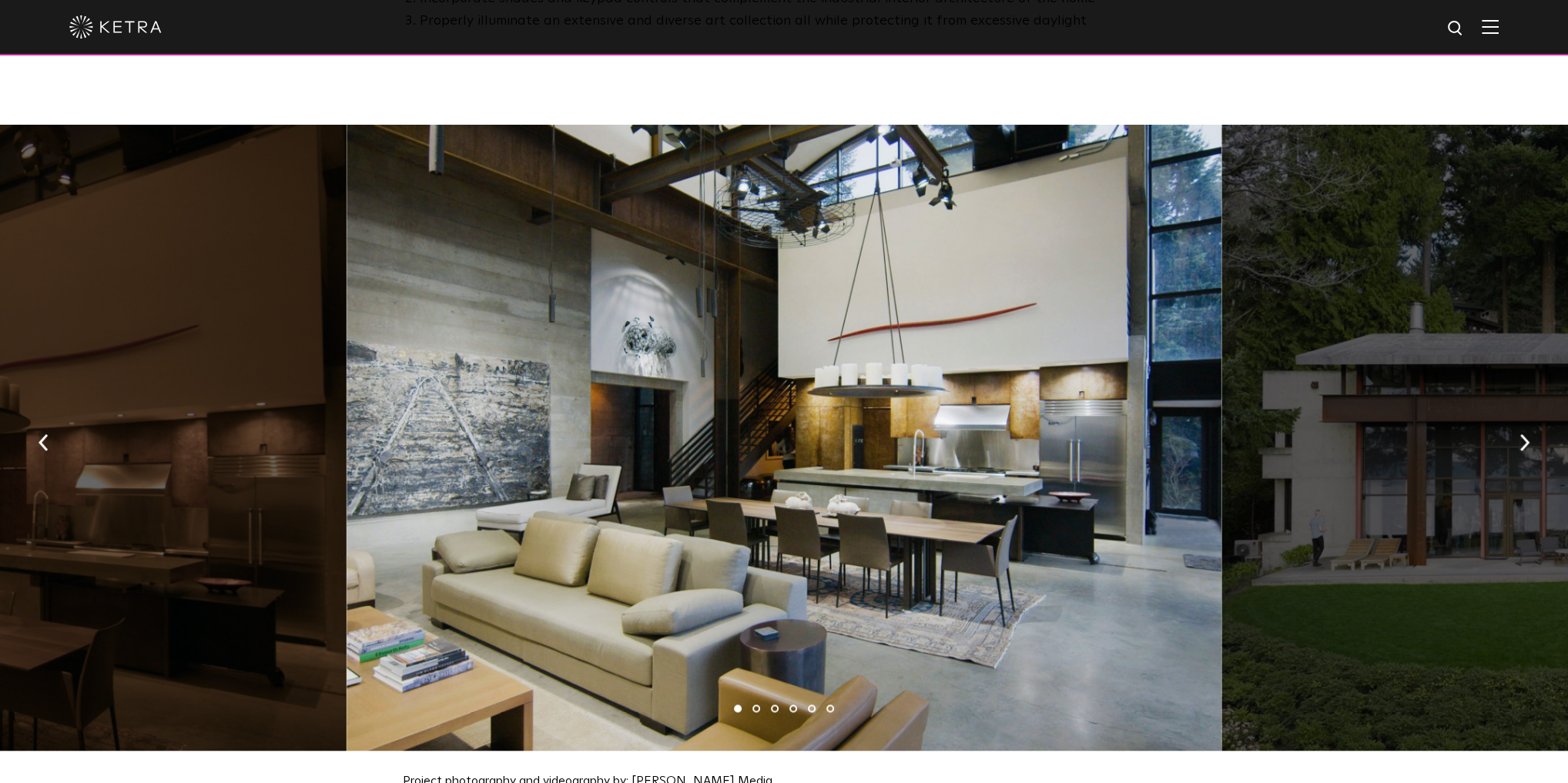
scroll to position [1540, 0]
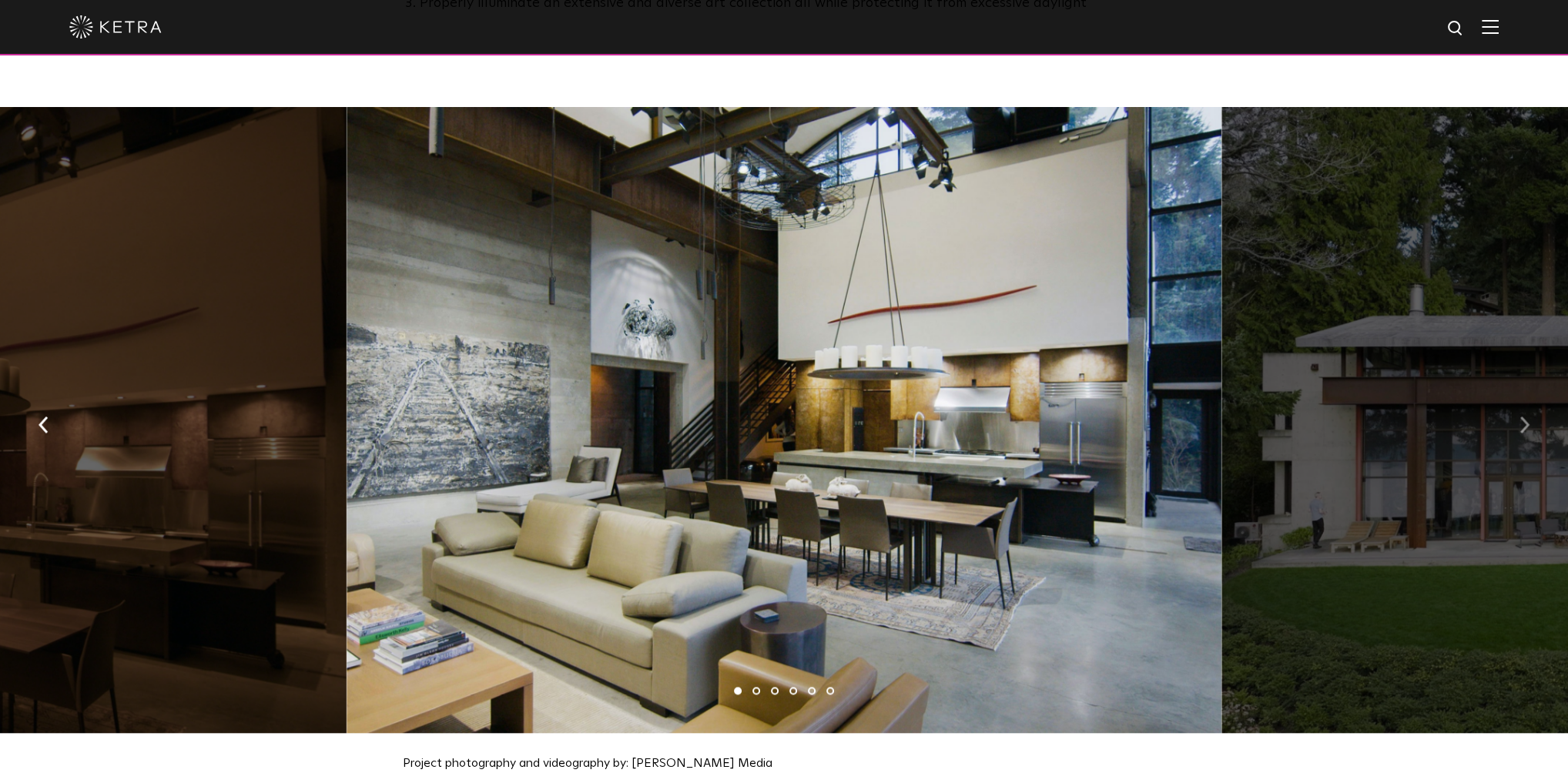
click at [1523, 417] on img "button" at bounding box center [1525, 425] width 10 height 17
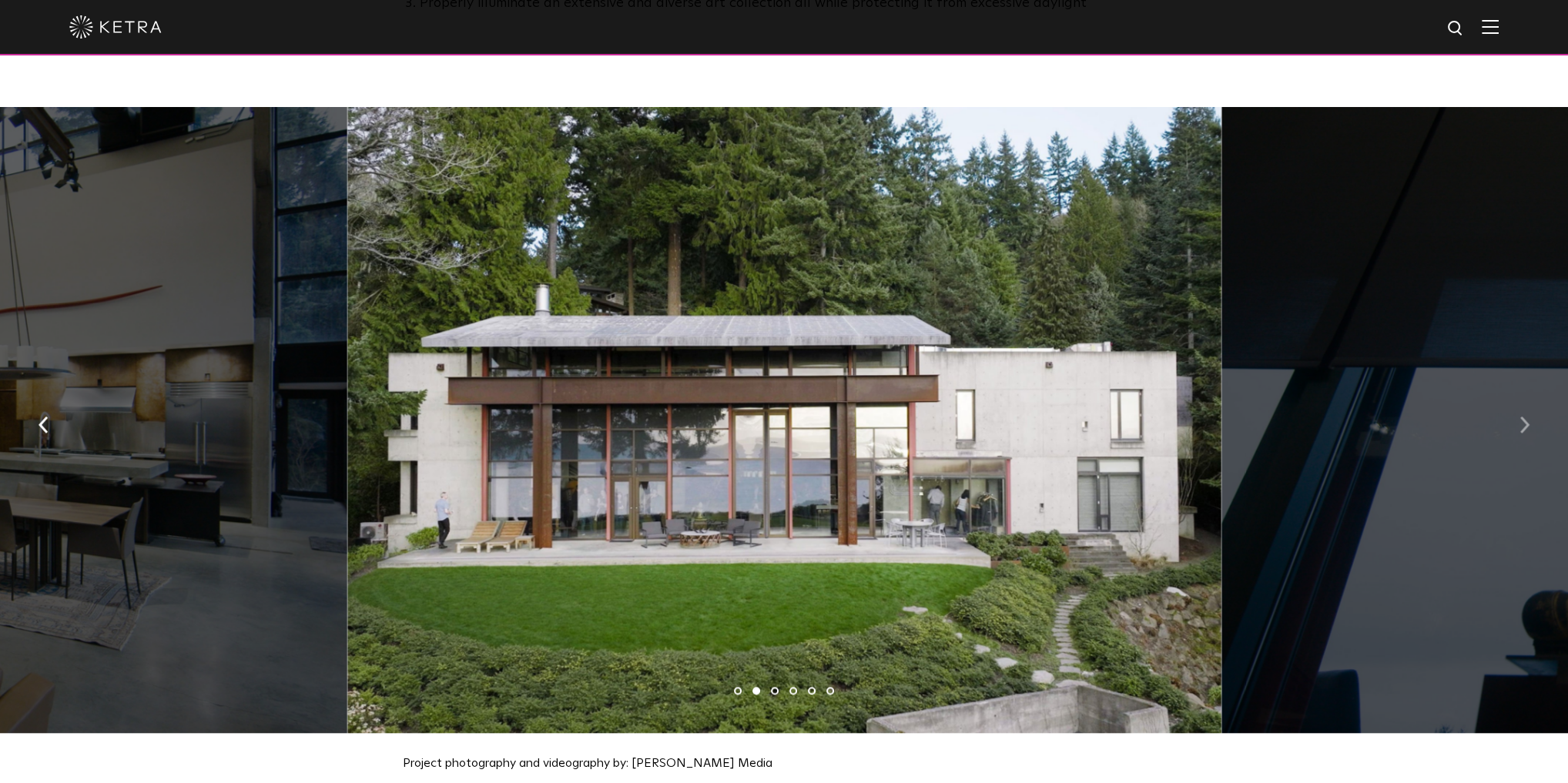
click at [1523, 417] on img "button" at bounding box center [1525, 425] width 10 height 17
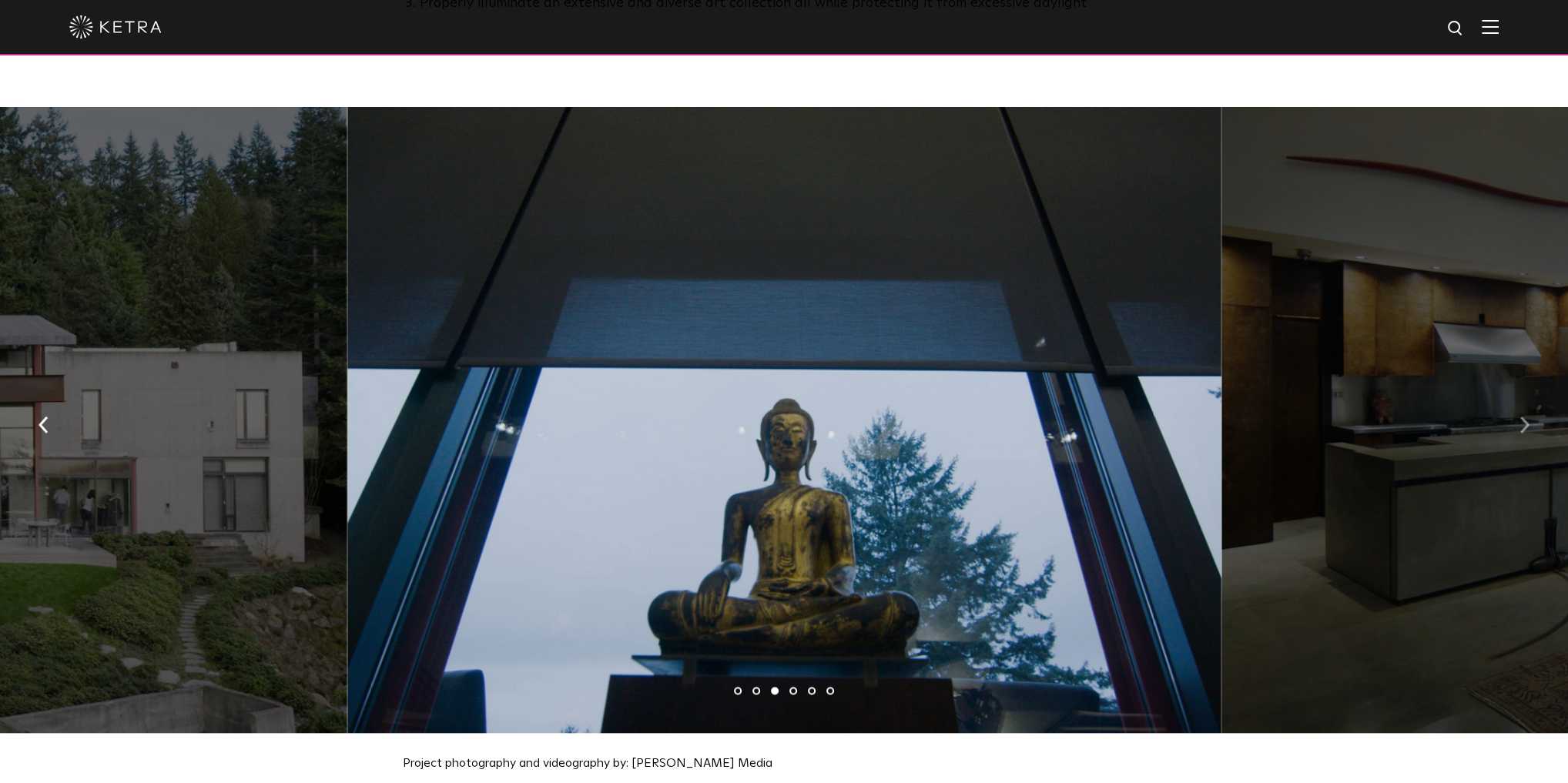
click at [1523, 417] on img "button" at bounding box center [1525, 425] width 10 height 17
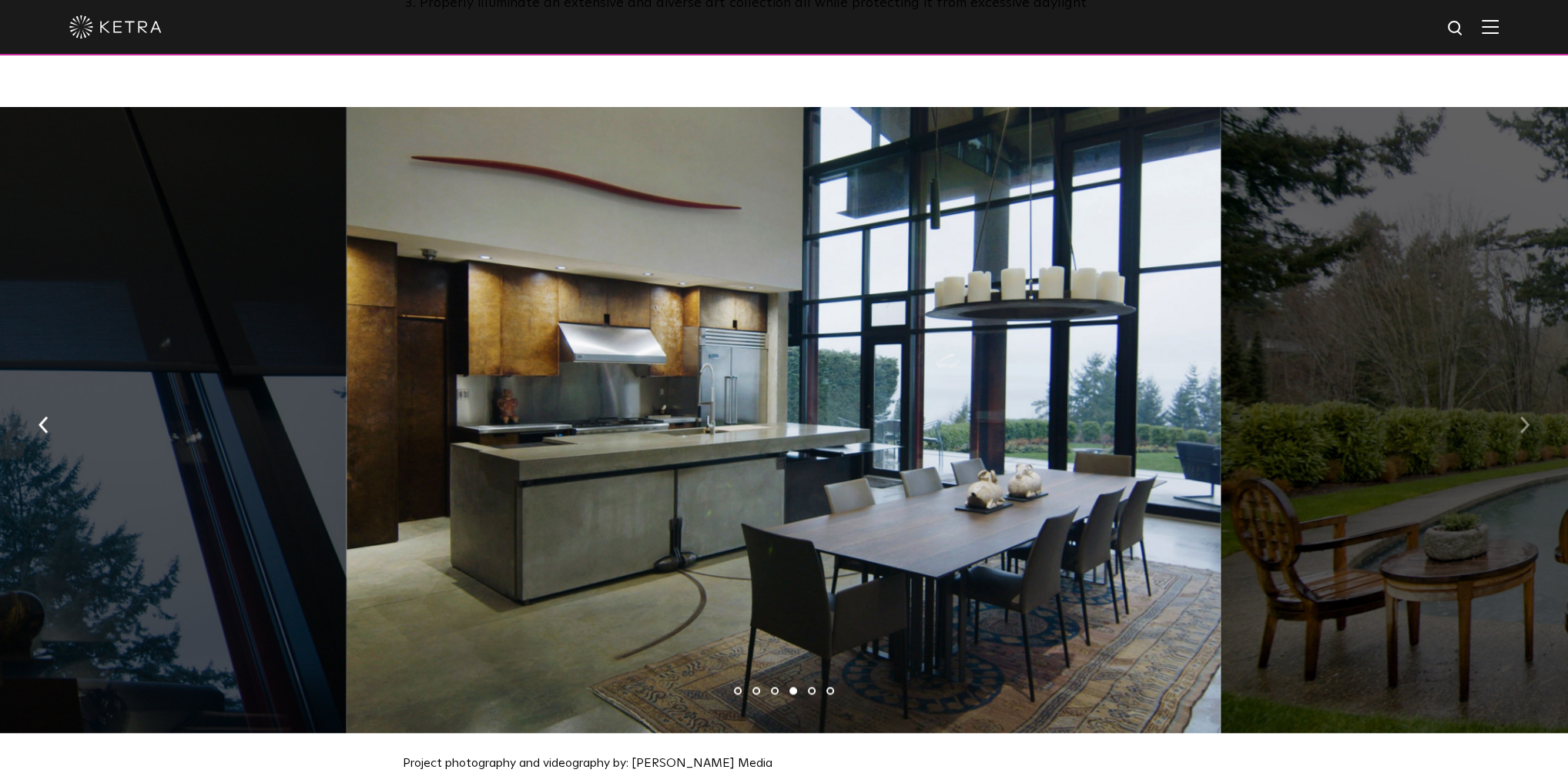
click at [1523, 417] on img "button" at bounding box center [1525, 425] width 10 height 17
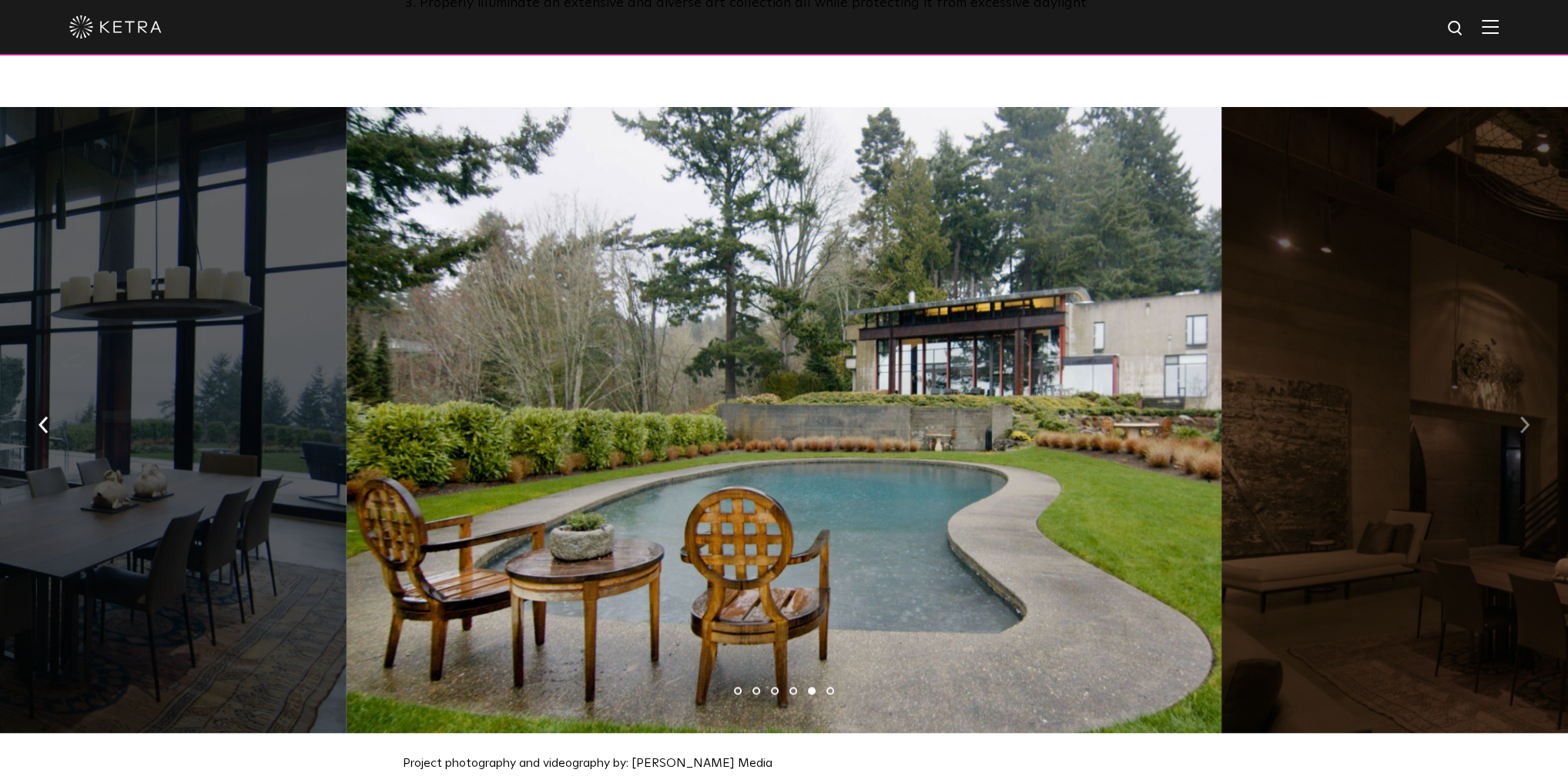
click at [1523, 417] on img "button" at bounding box center [1525, 425] width 10 height 17
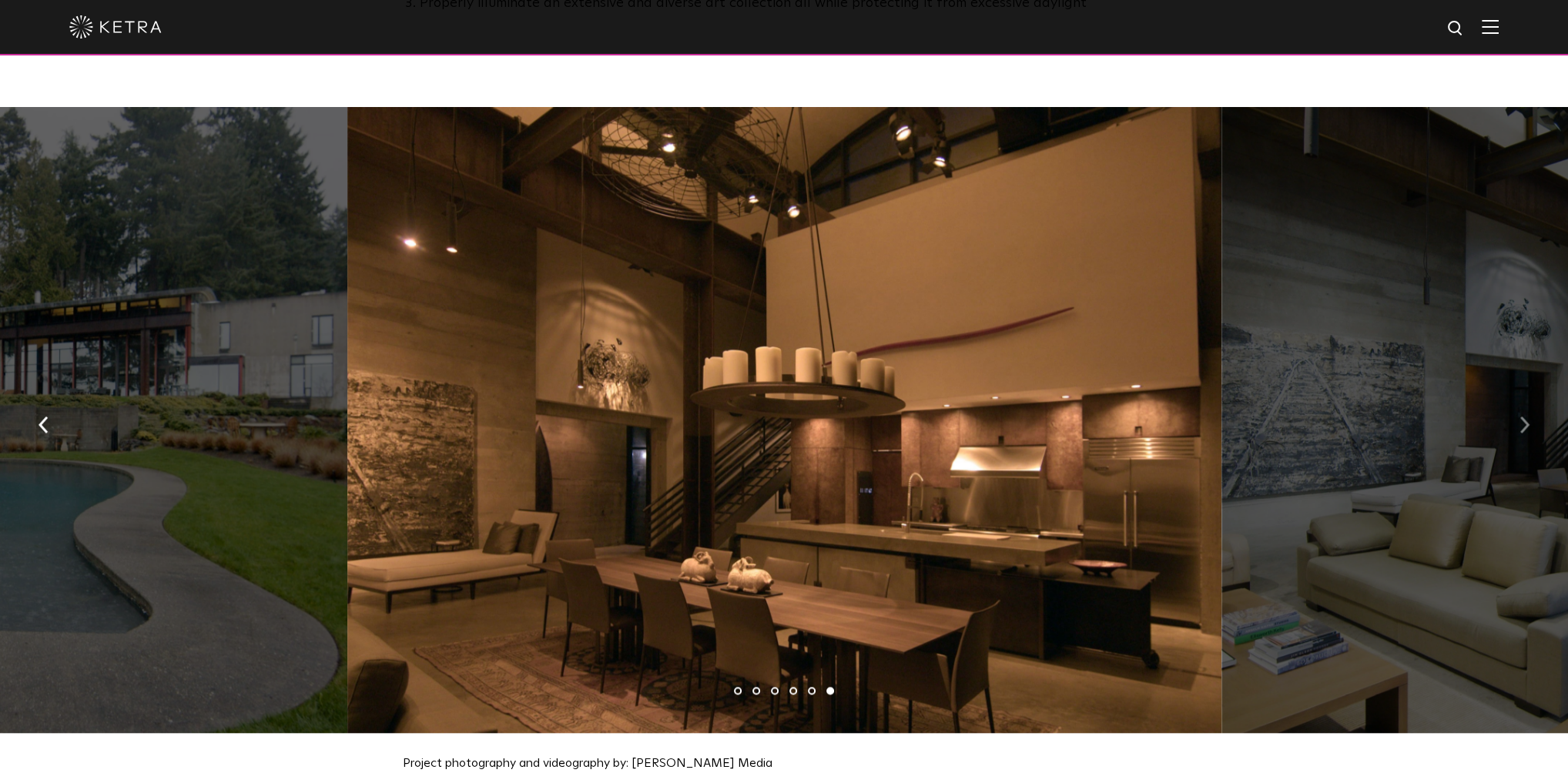
click at [1523, 417] on img "button" at bounding box center [1525, 425] width 10 height 17
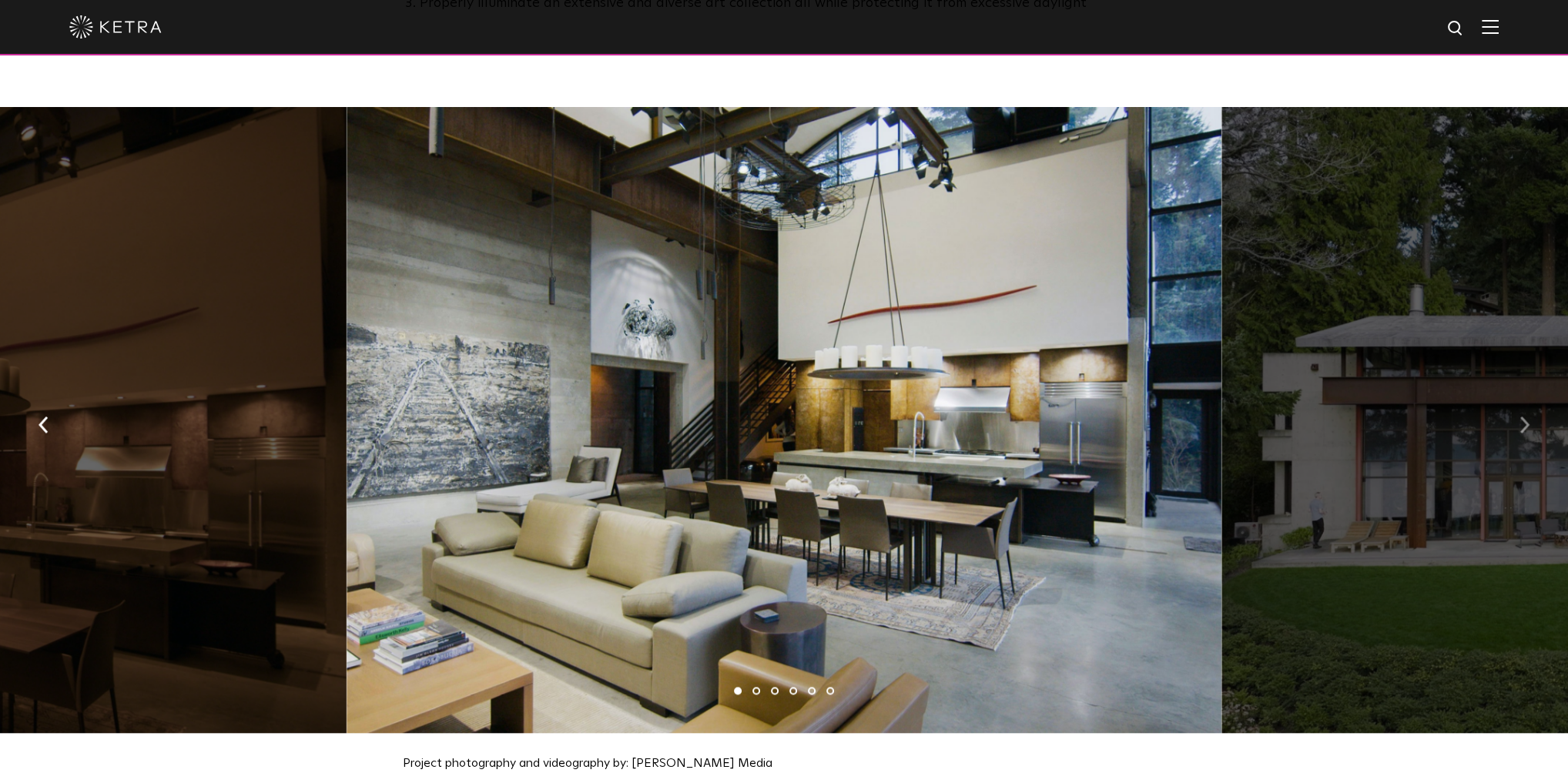
click at [1523, 417] on img "button" at bounding box center [1525, 425] width 10 height 17
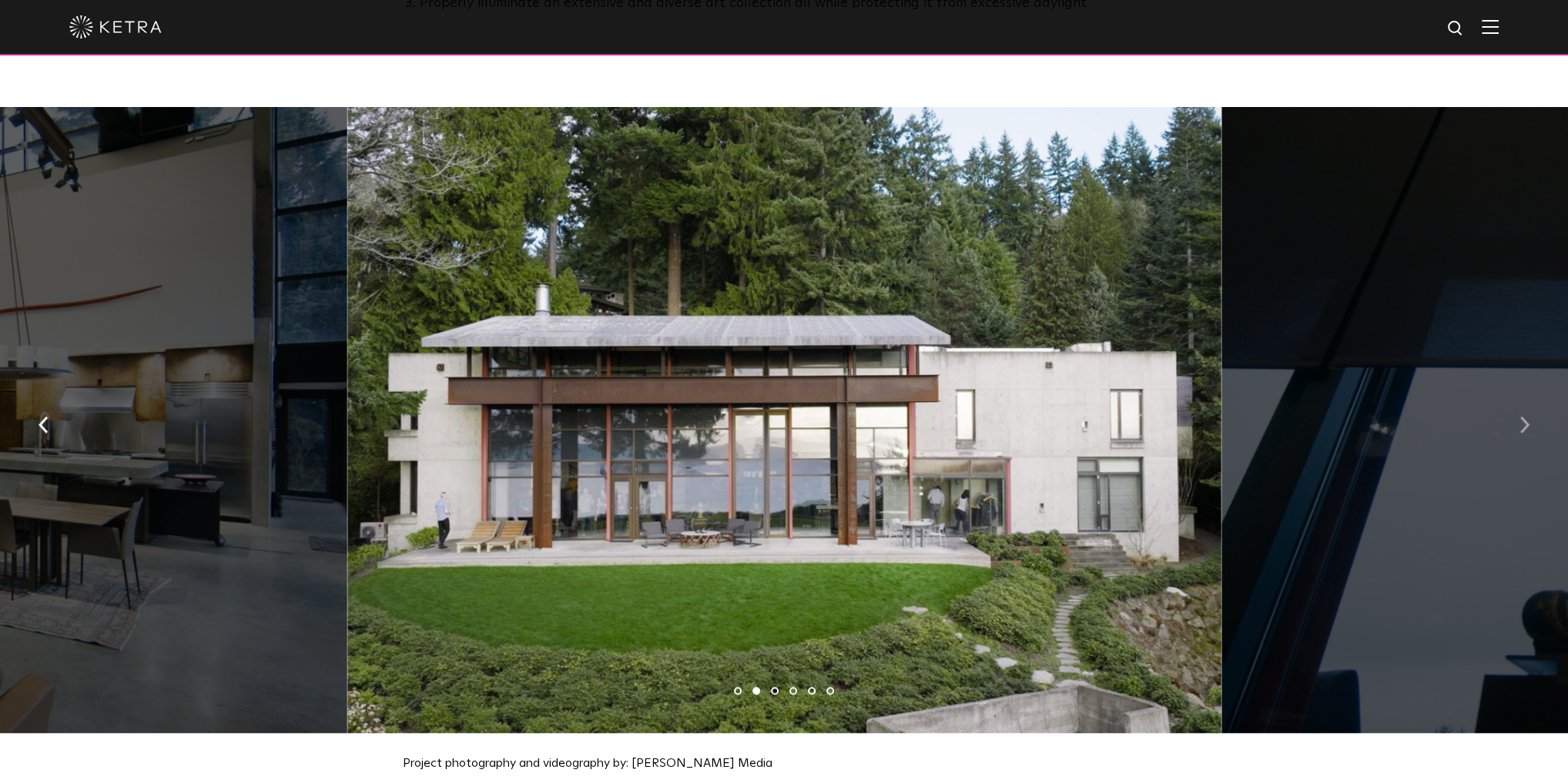
click at [1523, 417] on img "button" at bounding box center [1525, 425] width 10 height 17
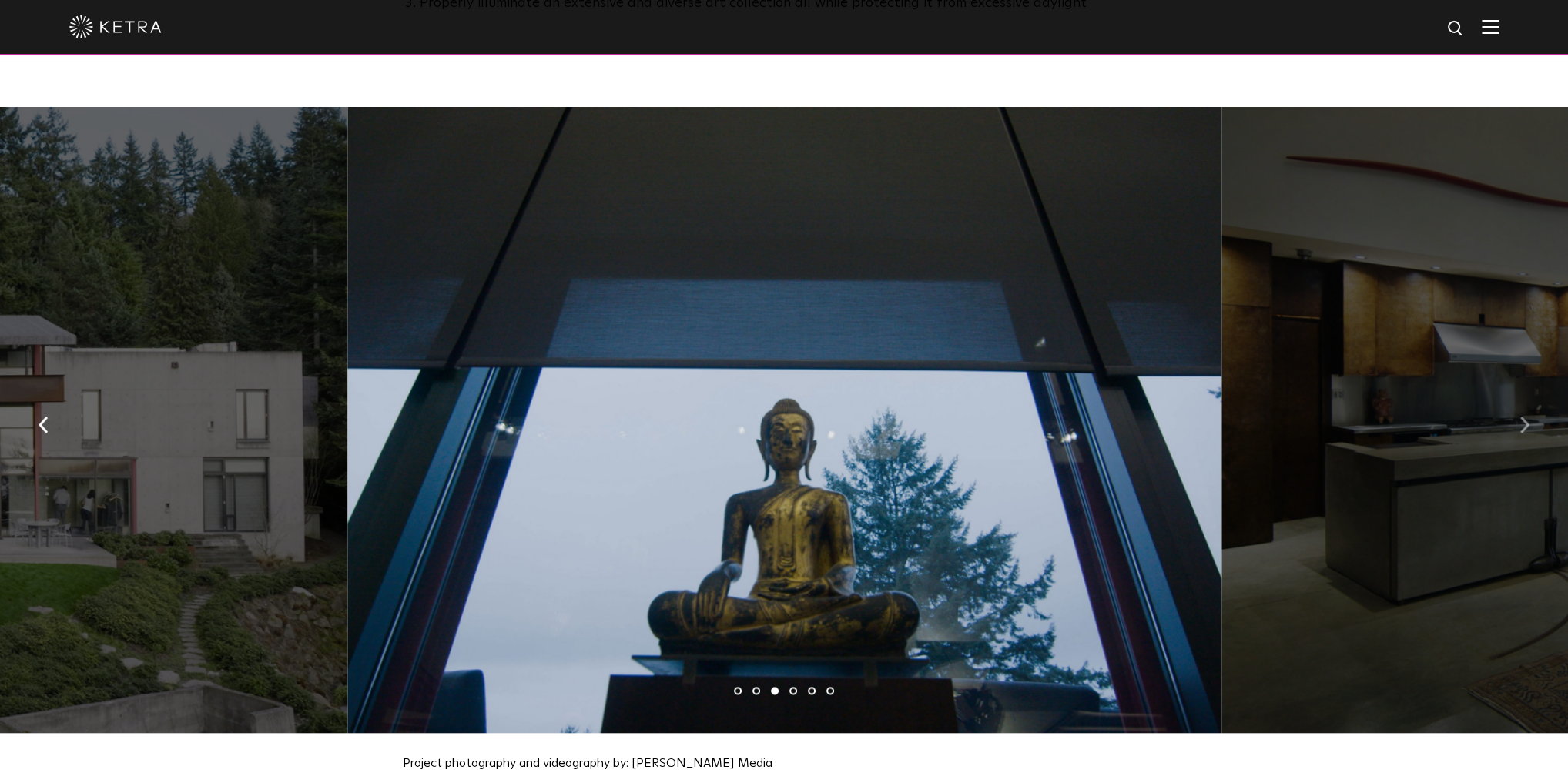
click at [1523, 417] on img "button" at bounding box center [1525, 425] width 10 height 17
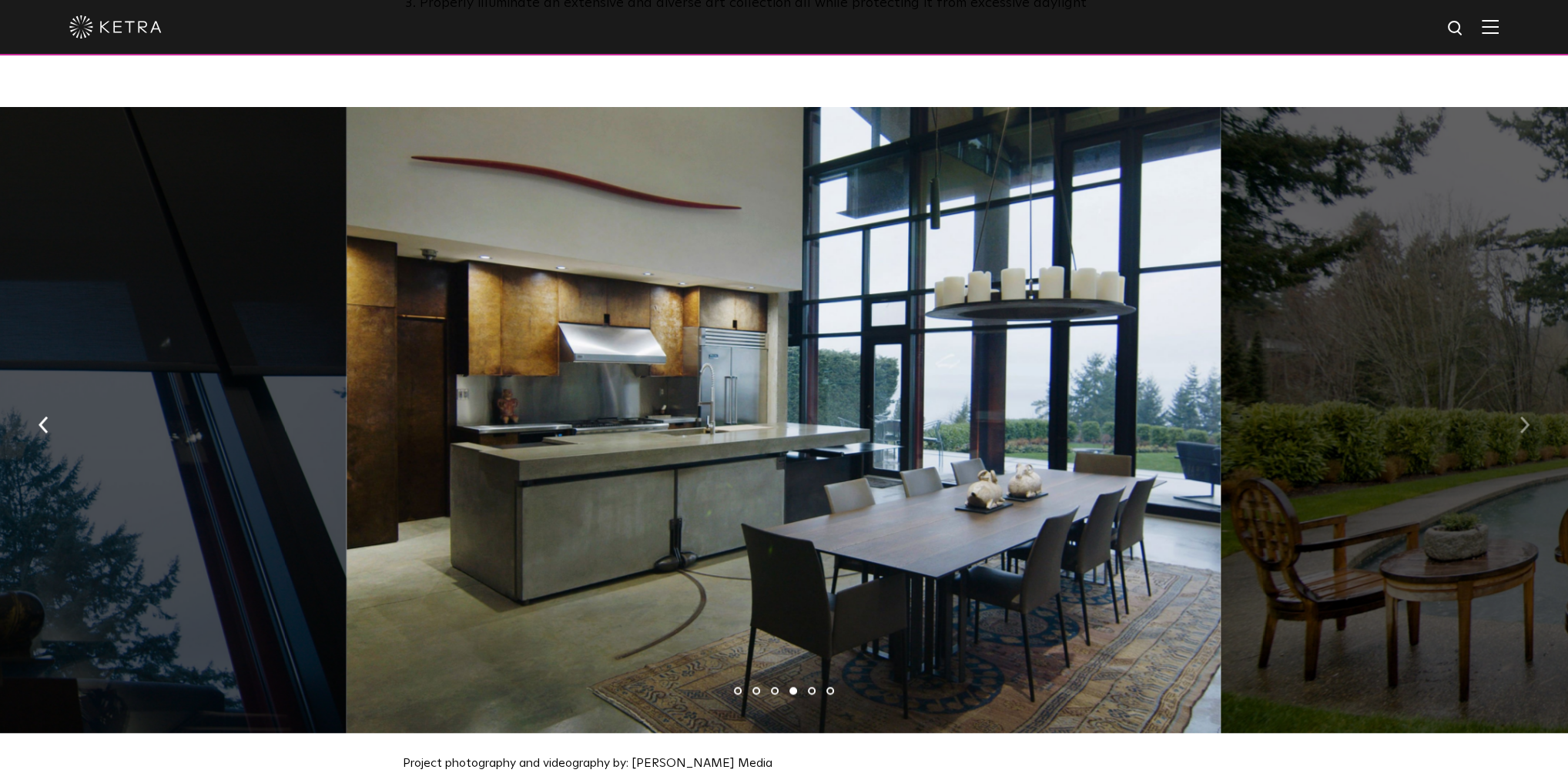
click at [1523, 417] on img "button" at bounding box center [1525, 425] width 10 height 17
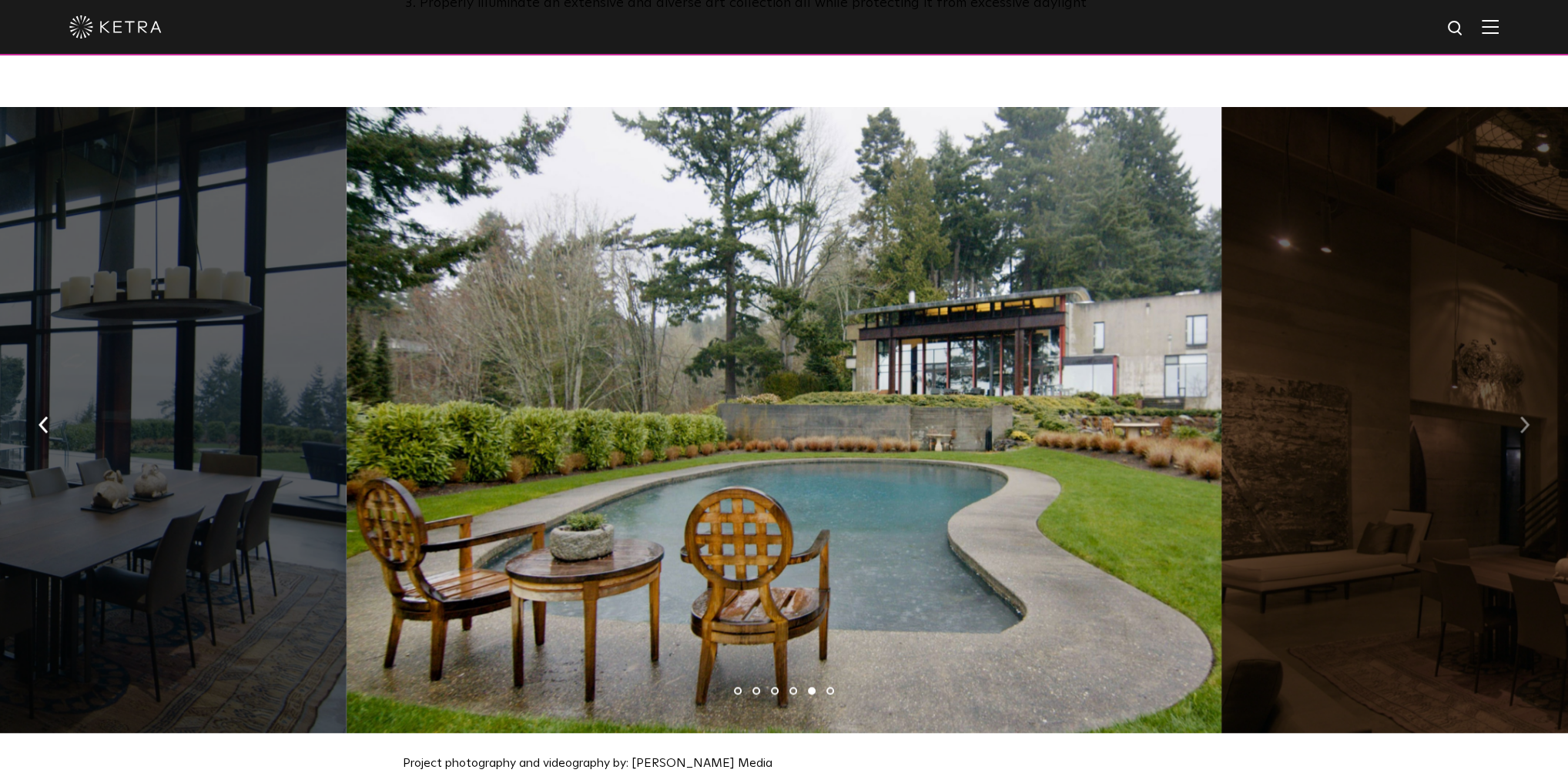
click at [1523, 417] on img "button" at bounding box center [1525, 425] width 10 height 17
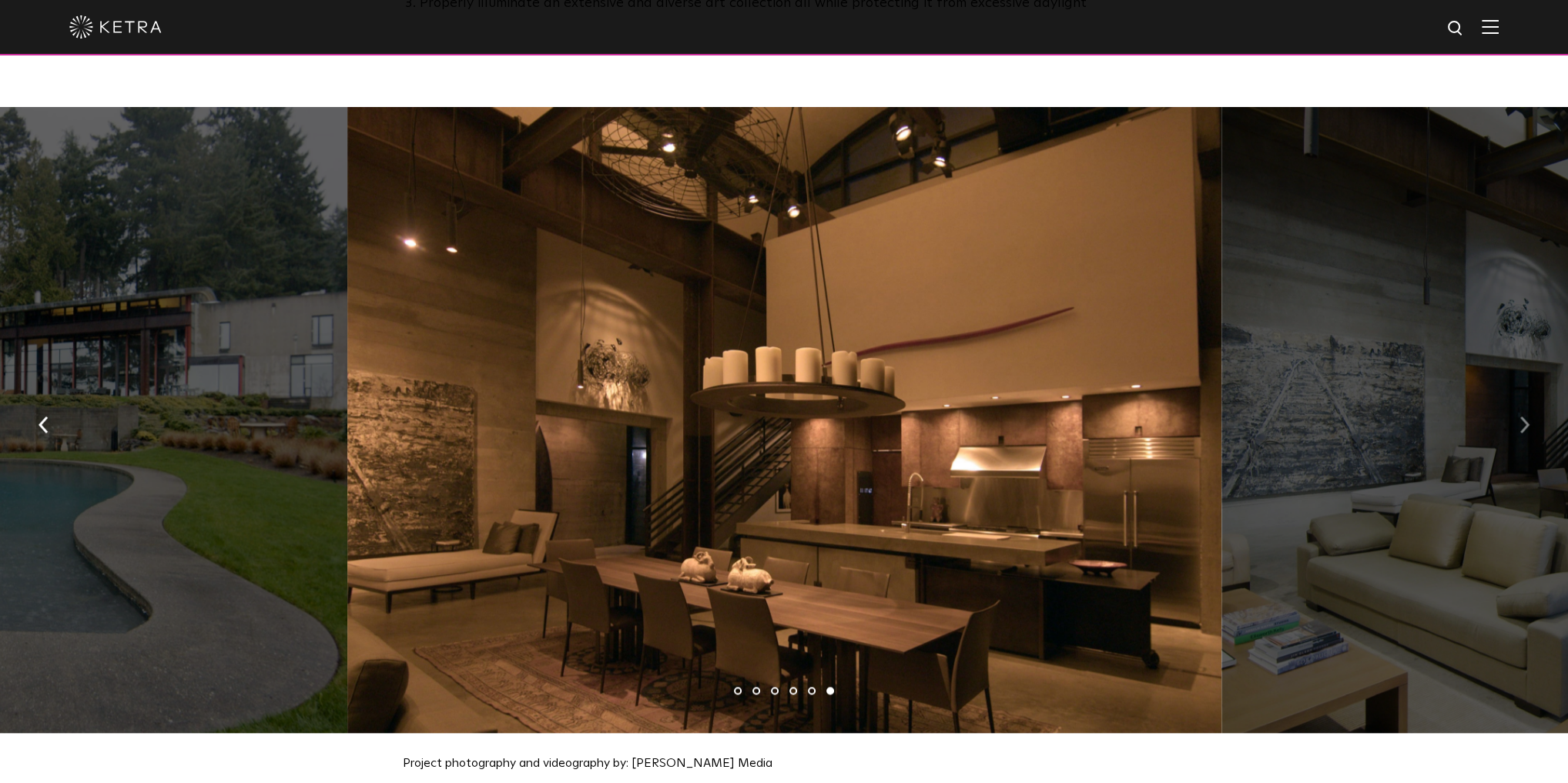
click at [1523, 417] on img "button" at bounding box center [1525, 425] width 10 height 17
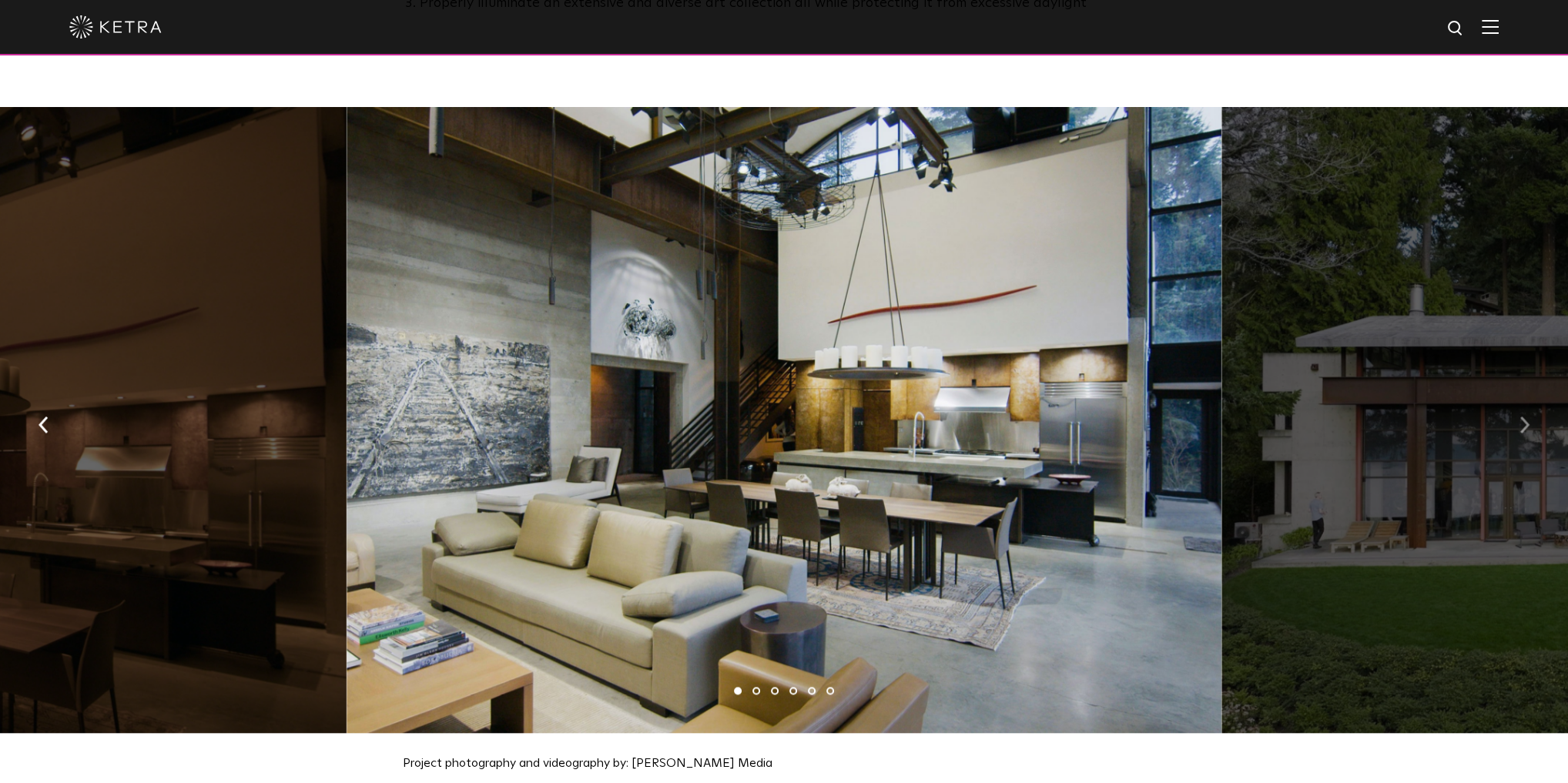
click at [1523, 417] on img "button" at bounding box center [1525, 425] width 10 height 17
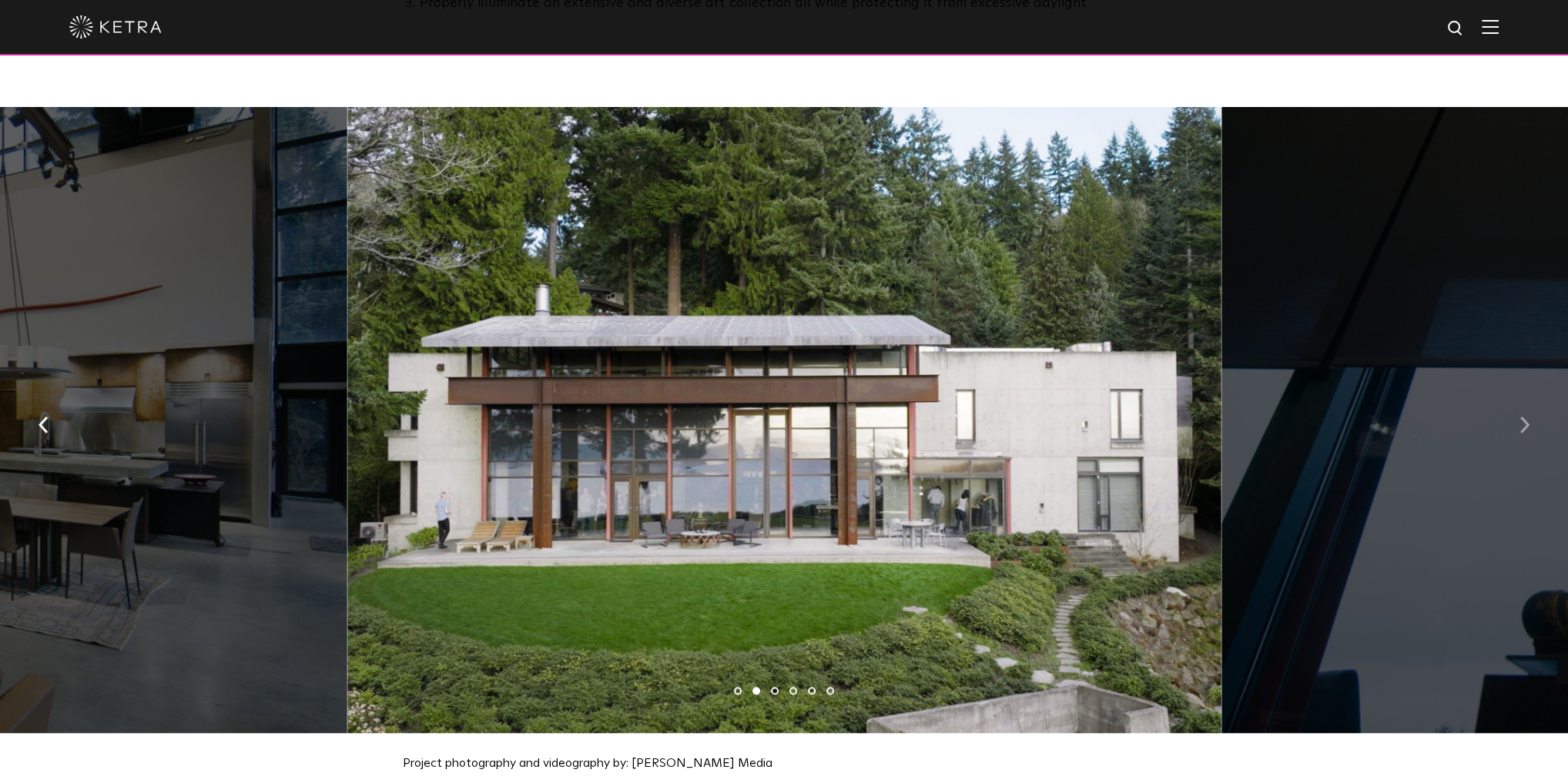
click at [1523, 417] on img "button" at bounding box center [1525, 425] width 10 height 17
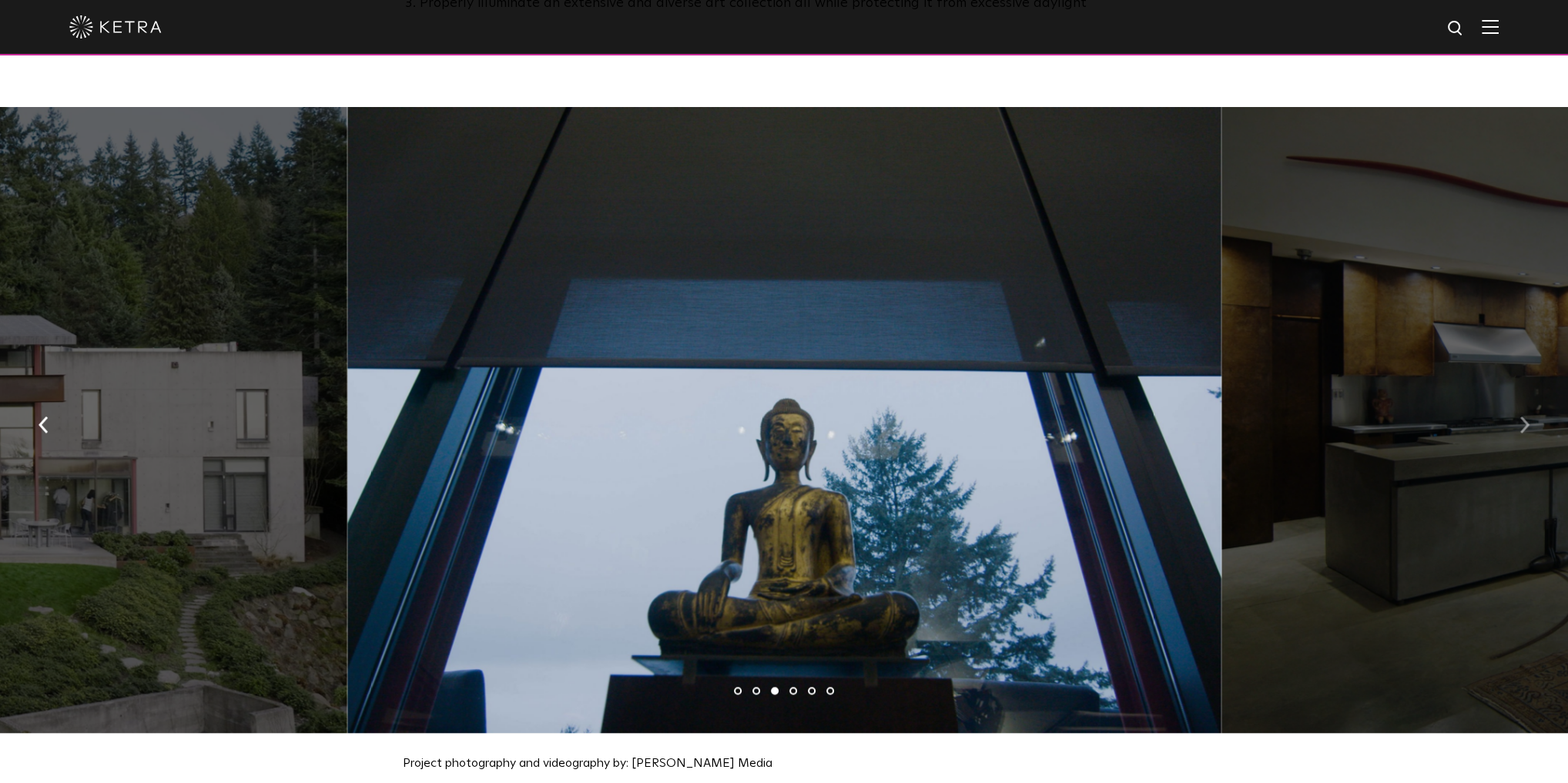
click at [1523, 417] on img "button" at bounding box center [1525, 425] width 10 height 17
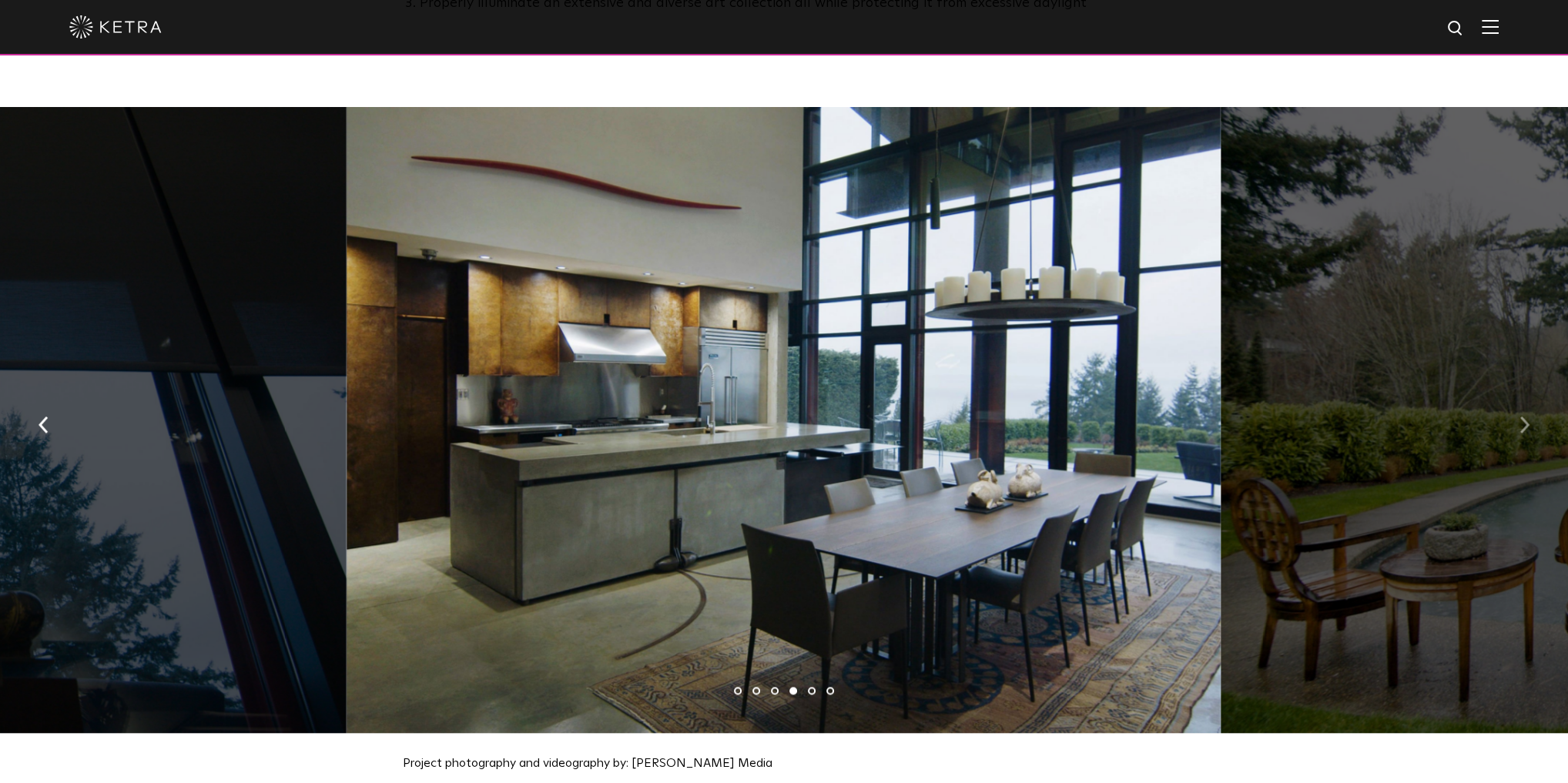
click at [1523, 417] on img "button" at bounding box center [1525, 425] width 10 height 17
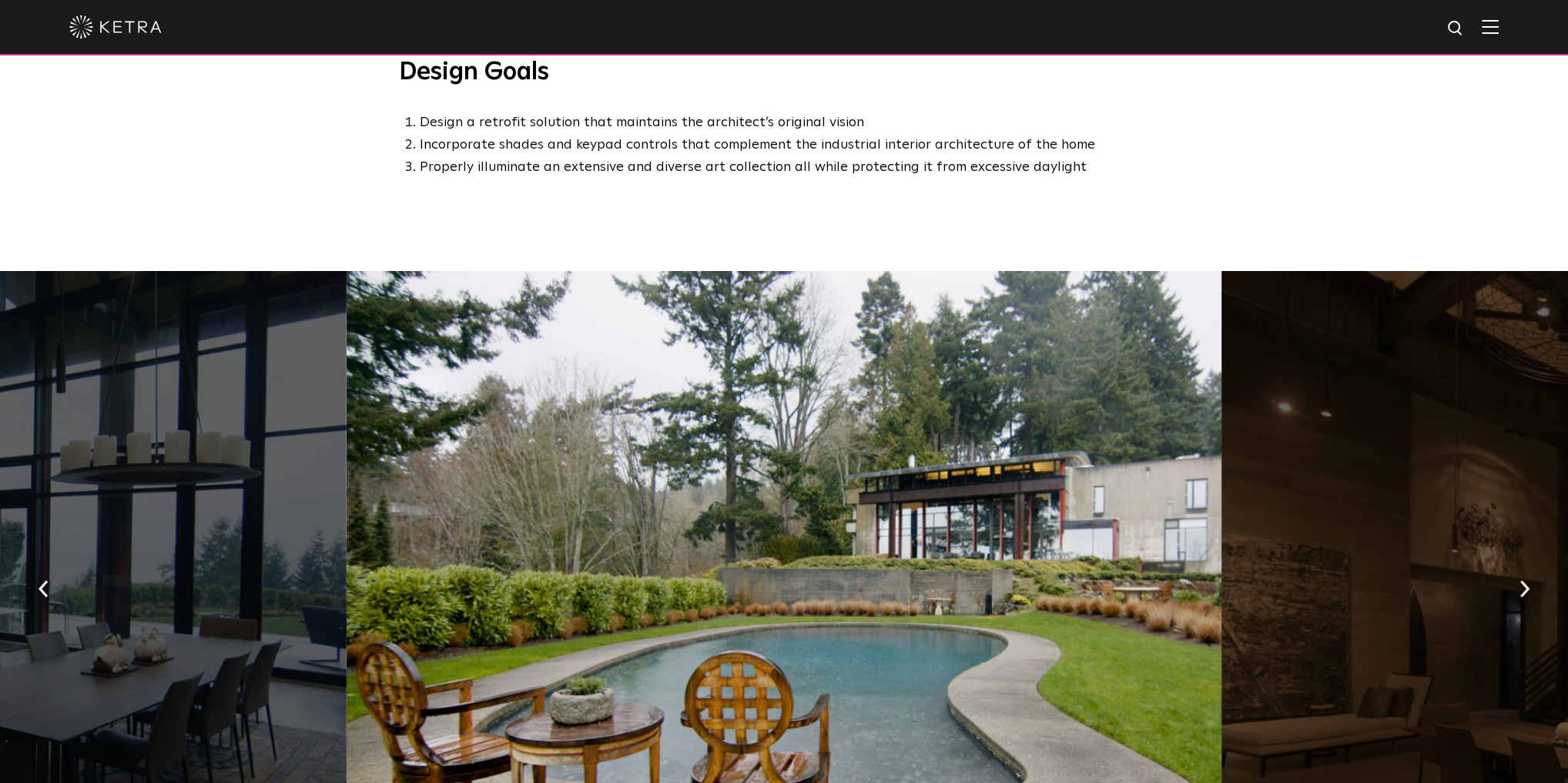
scroll to position [1294, 0]
